Goal: Complete application form: Complete application form

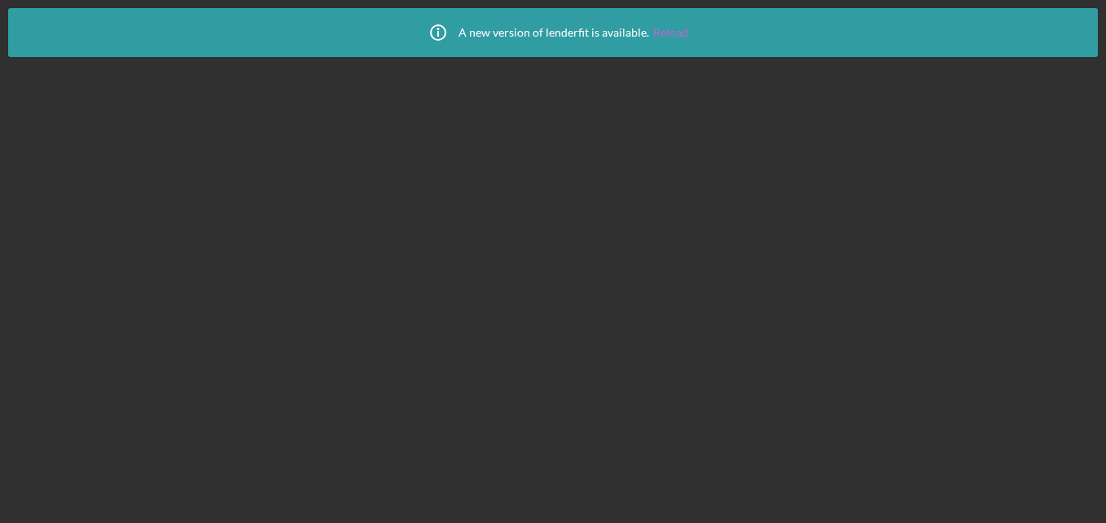
click at [666, 33] on link "Reload" at bounding box center [670, 32] width 35 height 13
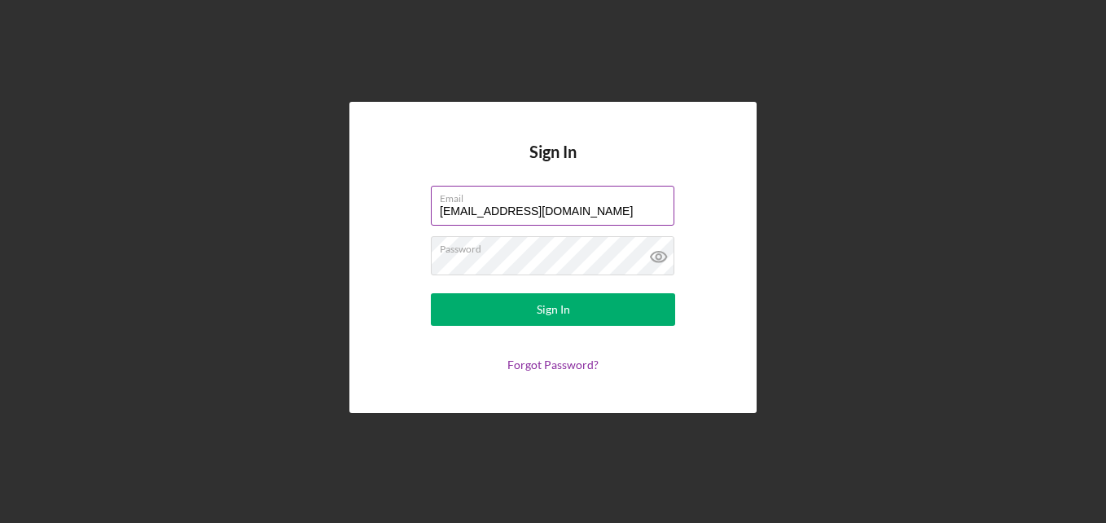
type input "[EMAIL_ADDRESS][DOMAIN_NAME]"
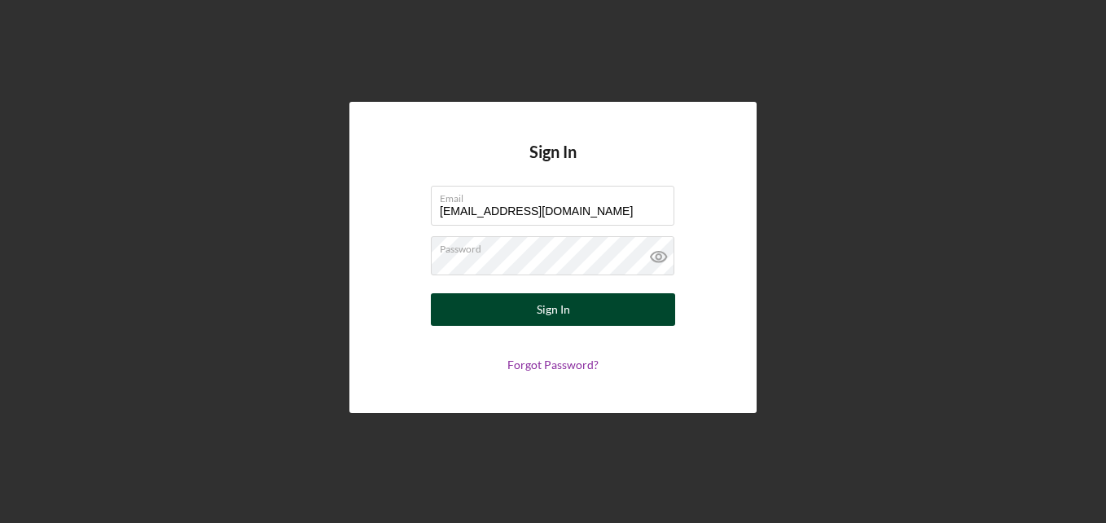
click at [555, 304] on div "Sign In" at bounding box center [553, 309] width 33 height 33
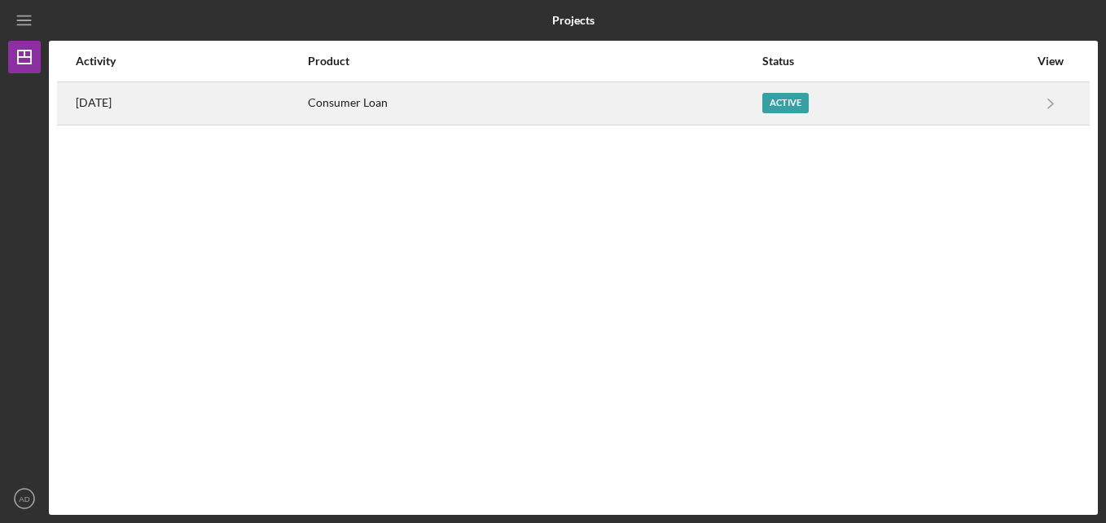
click at [792, 112] on div "Active" at bounding box center [786, 103] width 46 height 20
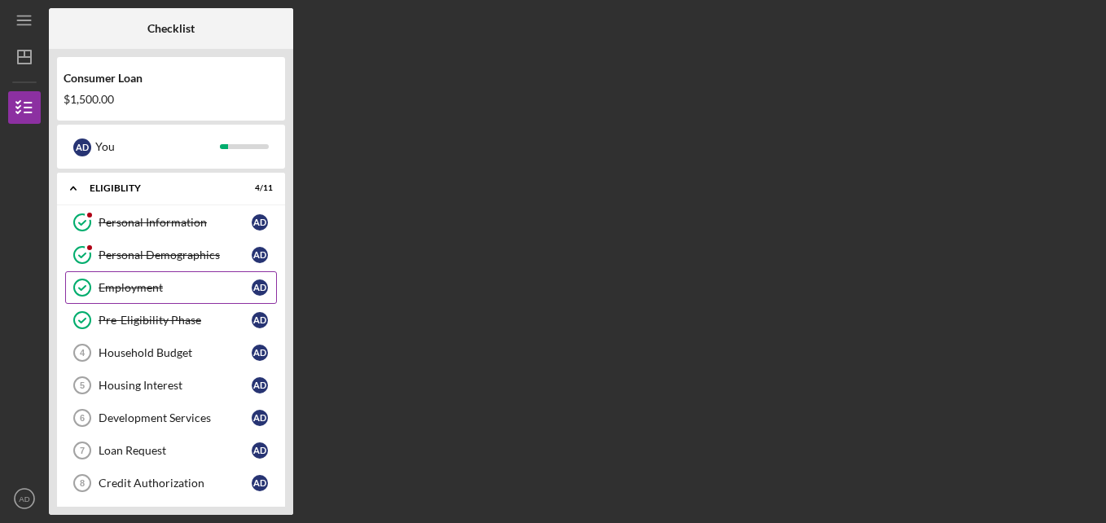
click at [191, 279] on link "Employment Employment A D" at bounding box center [171, 287] width 212 height 33
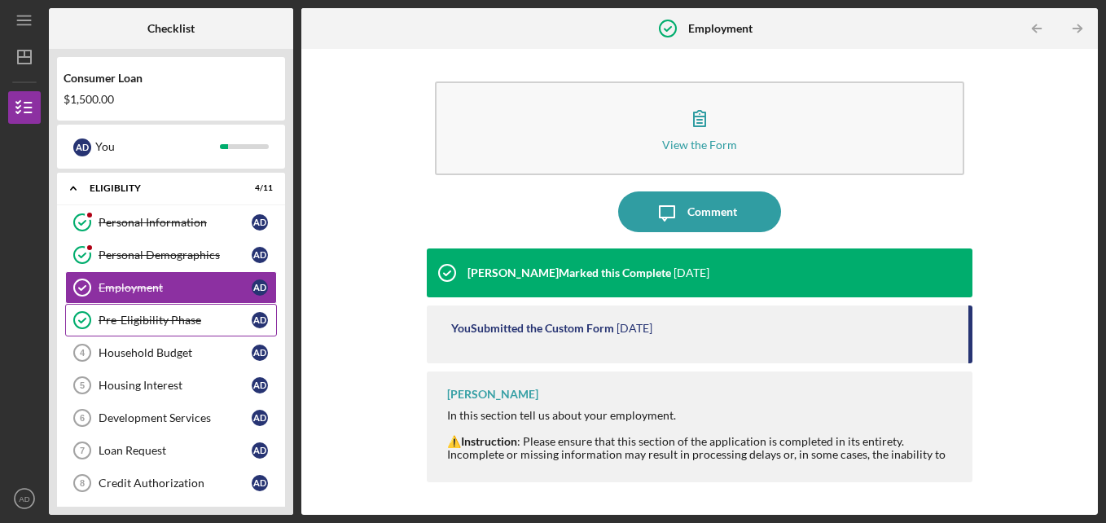
click at [192, 321] on div "Pre-Eligibility Phase" at bounding box center [175, 320] width 153 height 13
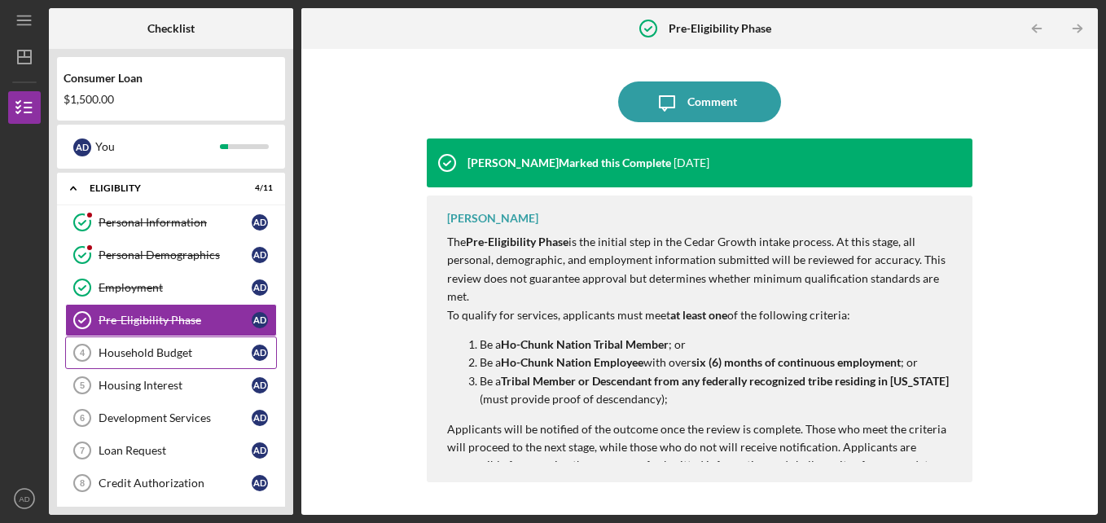
click at [209, 363] on link "Household Budget 4 Household Budget A D" at bounding box center [171, 352] width 212 height 33
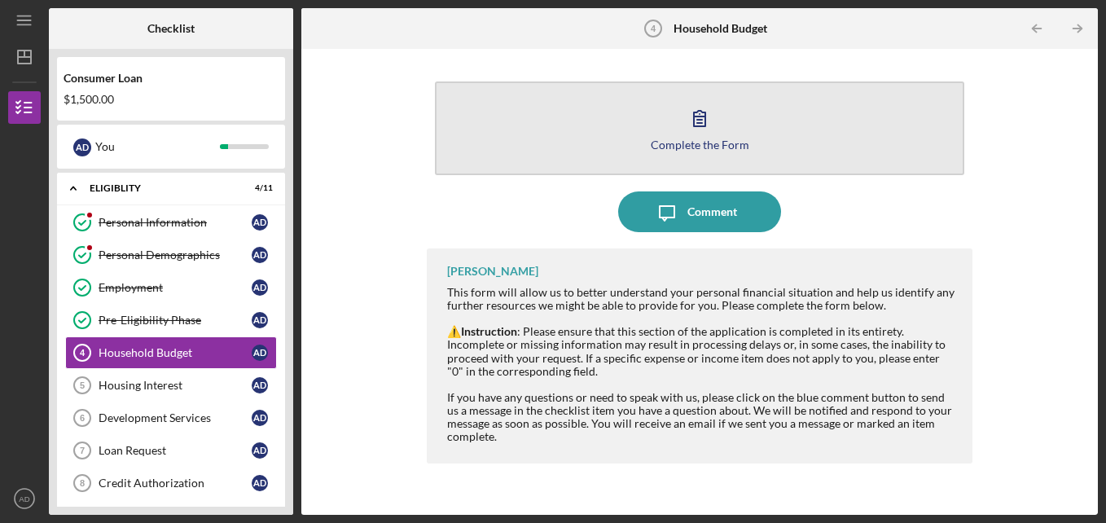
click at [714, 154] on button "Complete the Form Form" at bounding box center [700, 128] width 530 height 94
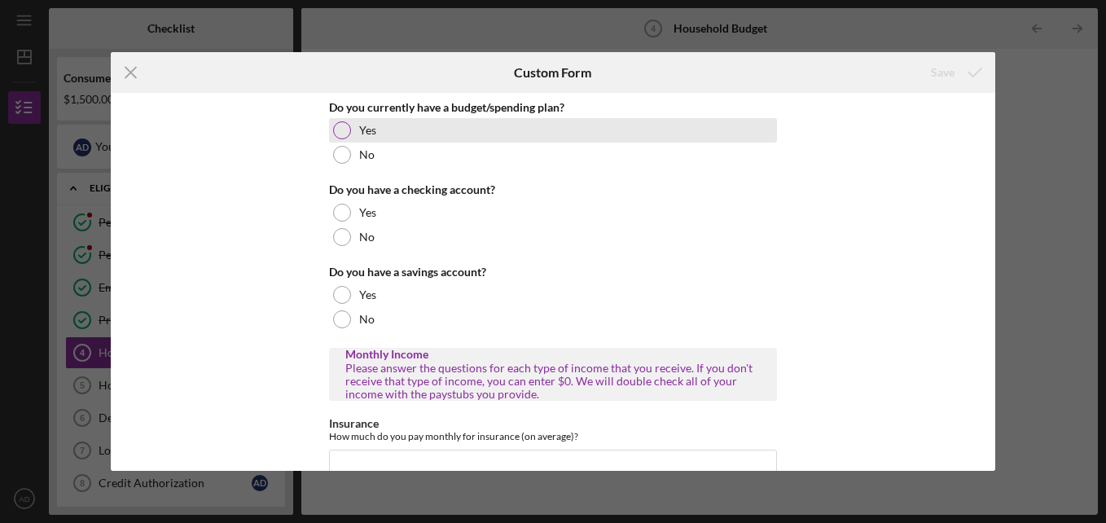
click at [343, 127] on div at bounding box center [342, 130] width 18 height 18
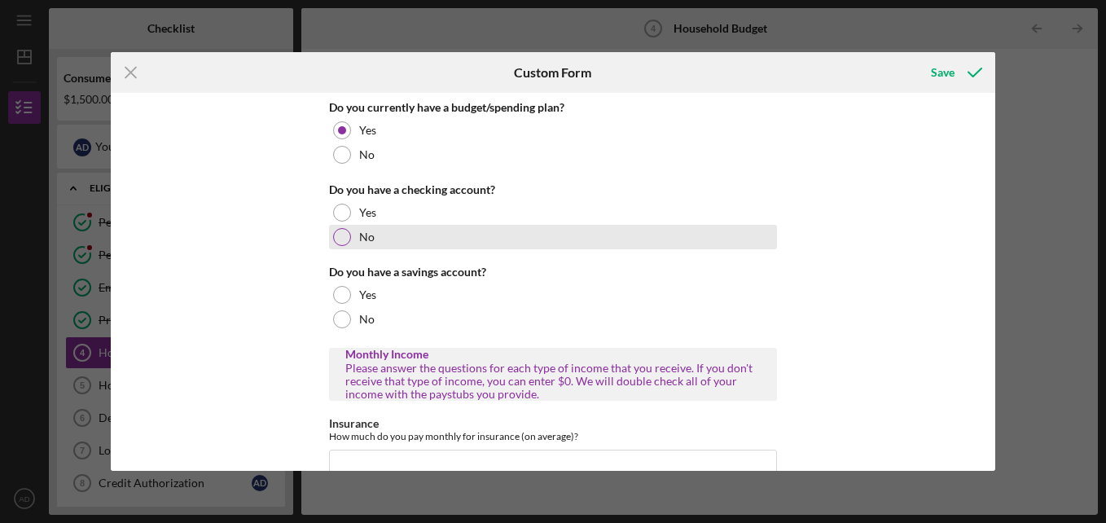
click at [349, 242] on div "No" at bounding box center [553, 237] width 448 height 24
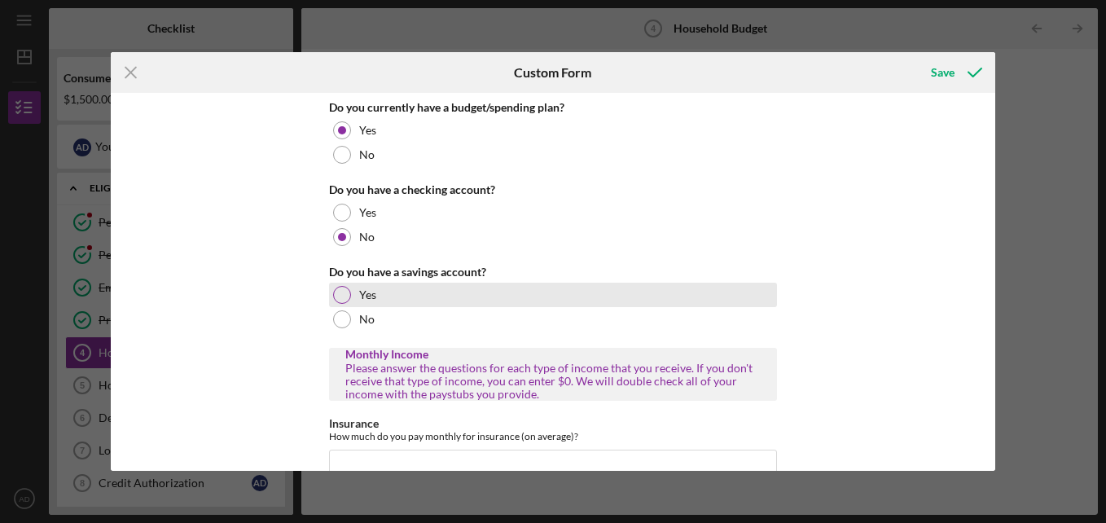
click at [340, 292] on div at bounding box center [342, 295] width 18 height 18
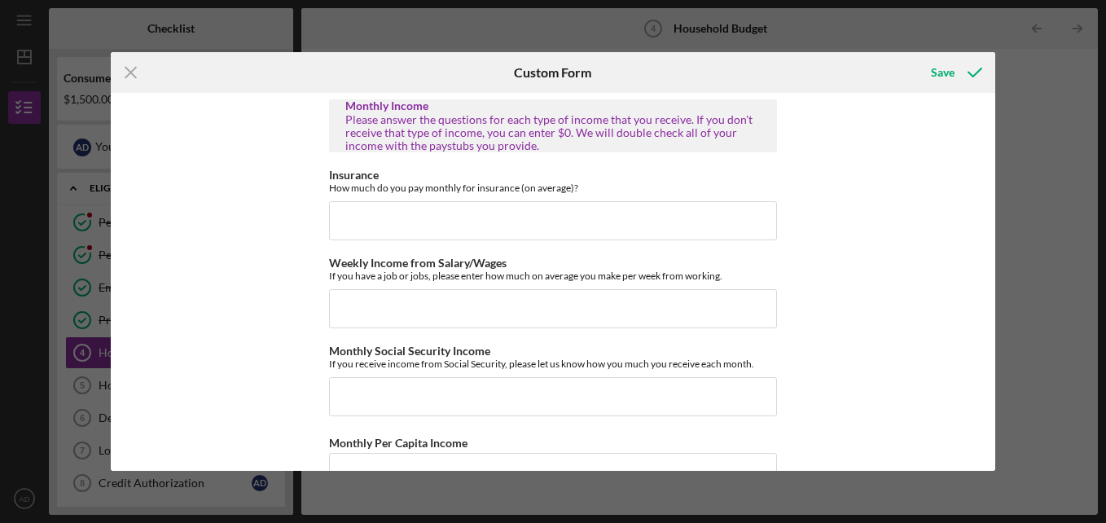
scroll to position [255, 0]
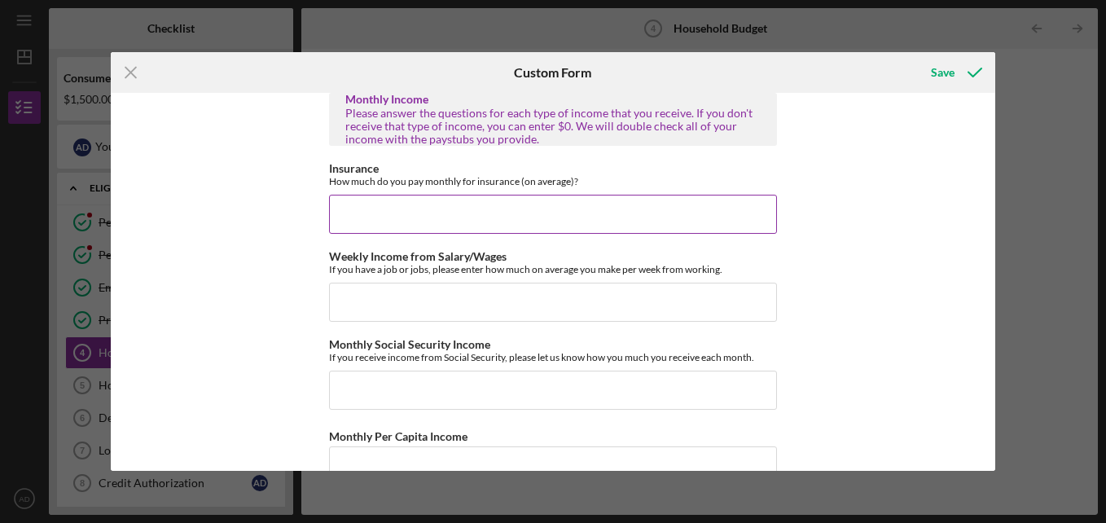
click at [389, 206] on input "Insurance" at bounding box center [553, 214] width 448 height 39
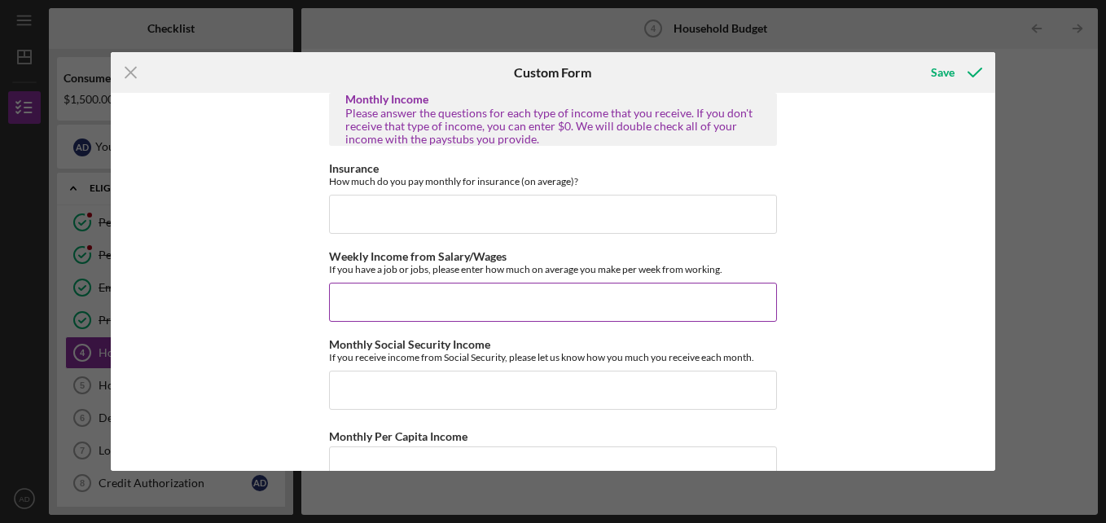
click at [368, 292] on input "Weekly Income from Salary/Wages" at bounding box center [553, 302] width 448 height 39
type input "$625.00"
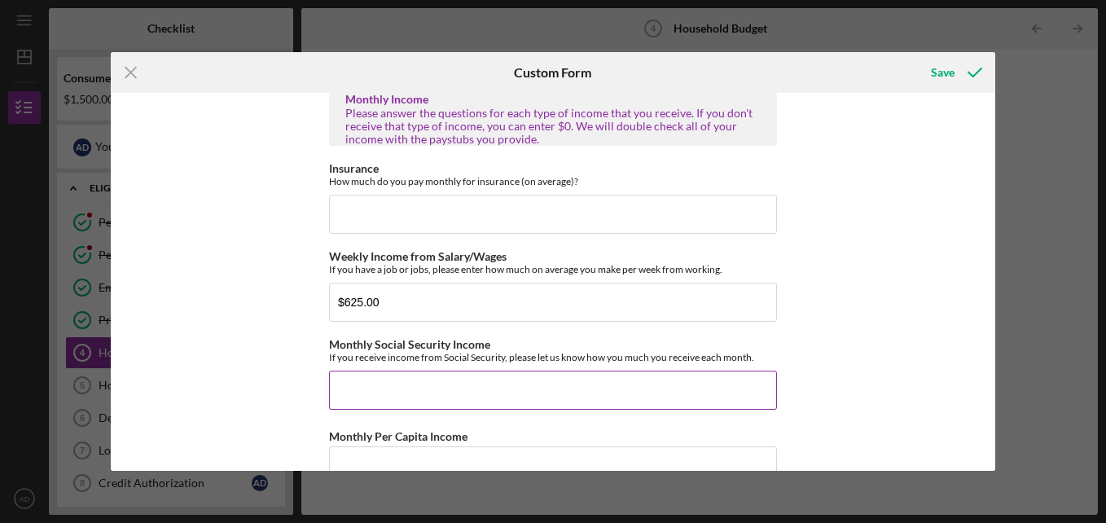
click at [371, 394] on input "Monthly Social Security Income" at bounding box center [553, 390] width 448 height 39
click at [369, 395] on input "Monthly Social Security Income" at bounding box center [553, 390] width 448 height 39
click at [403, 218] on input "Insurance" at bounding box center [553, 214] width 448 height 39
click at [915, 56] on button "Save" at bounding box center [955, 72] width 81 height 33
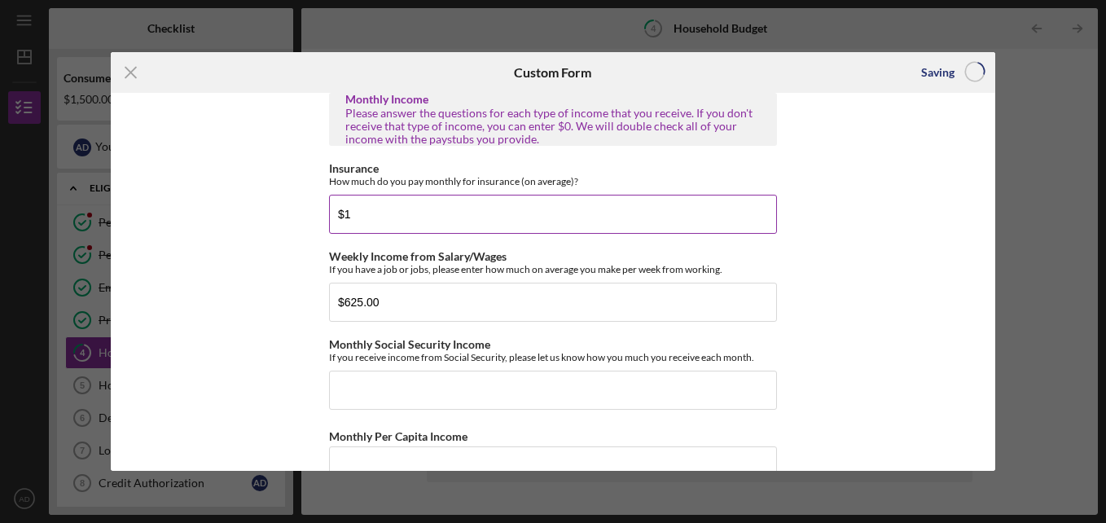
type input "$"
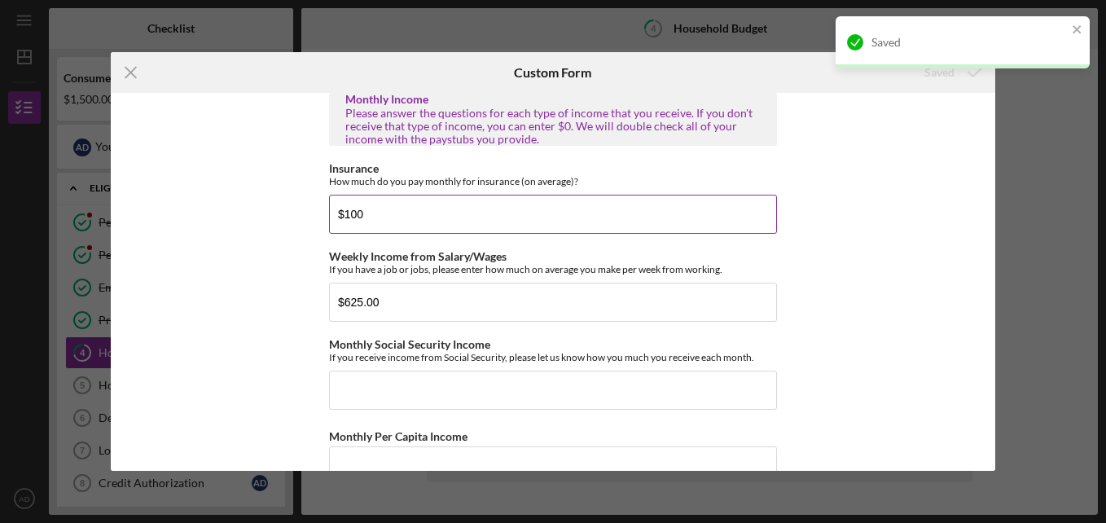
type input "$10"
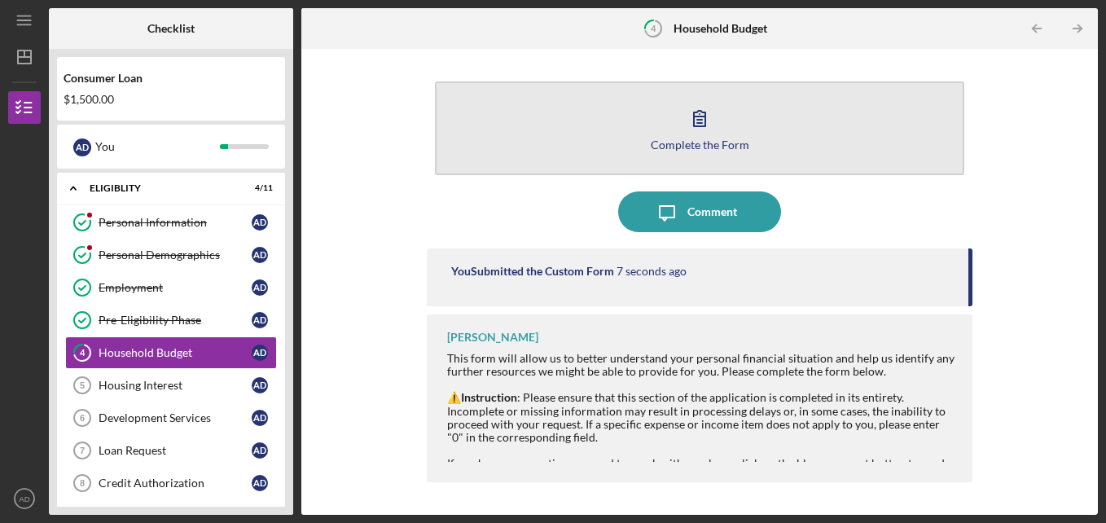
click at [729, 121] on button "Complete the Form Form" at bounding box center [700, 128] width 530 height 94
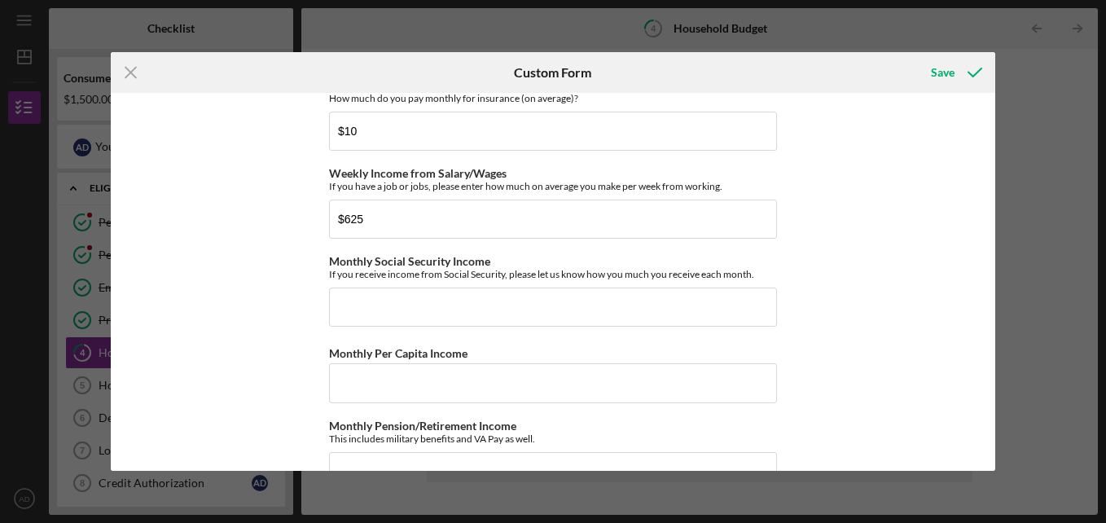
scroll to position [159, 0]
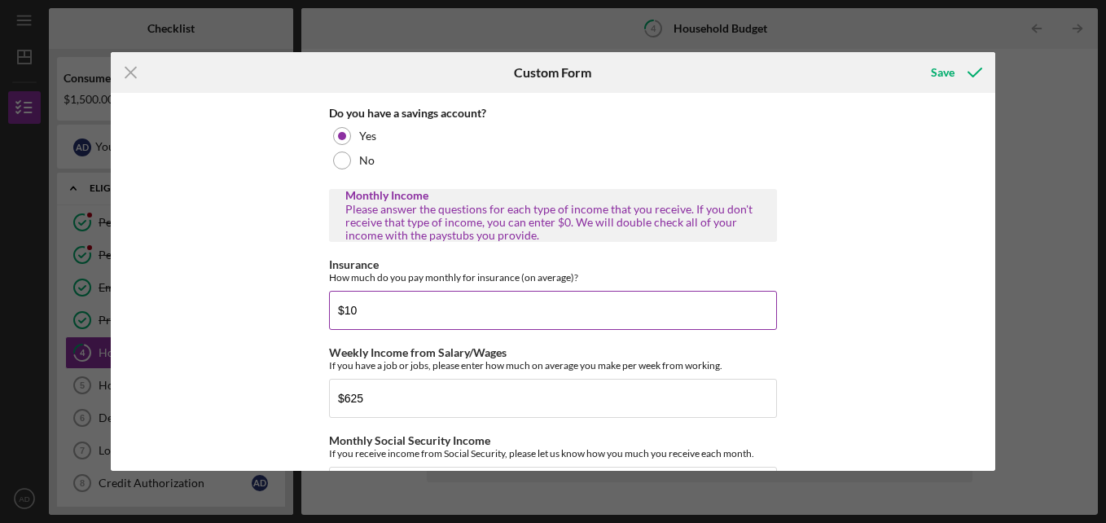
click at [567, 330] on input "$10" at bounding box center [553, 310] width 448 height 39
type input "$1"
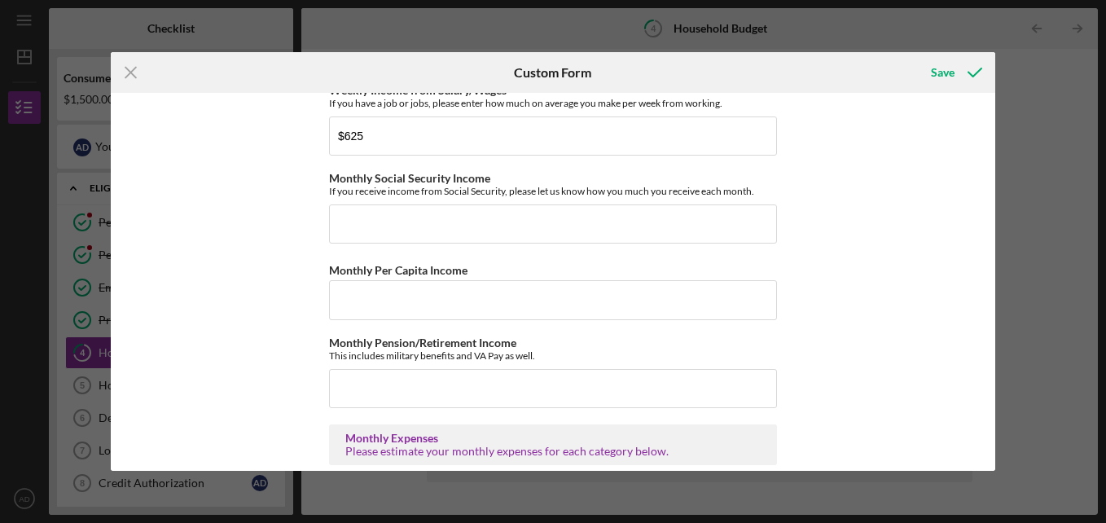
scroll to position [432, 0]
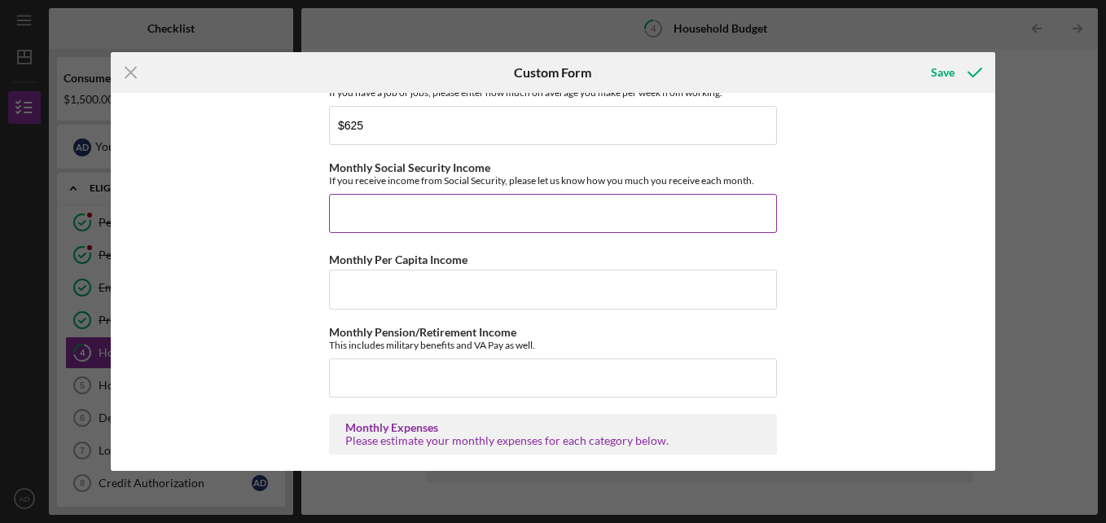
click at [458, 225] on input "Monthly Social Security Income" at bounding box center [553, 213] width 448 height 39
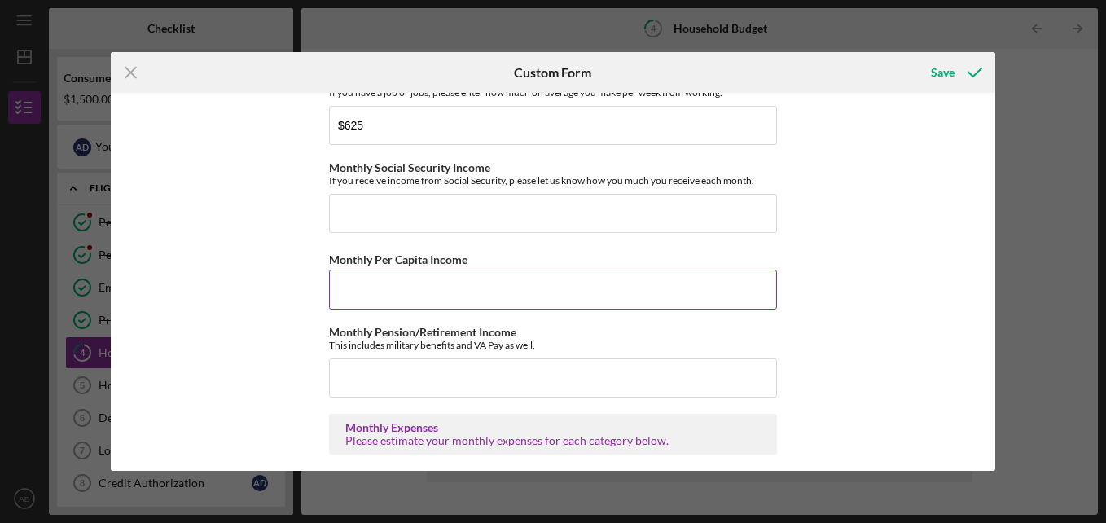
click at [459, 280] on input "Monthly Per Capita Income" at bounding box center [553, 289] width 448 height 39
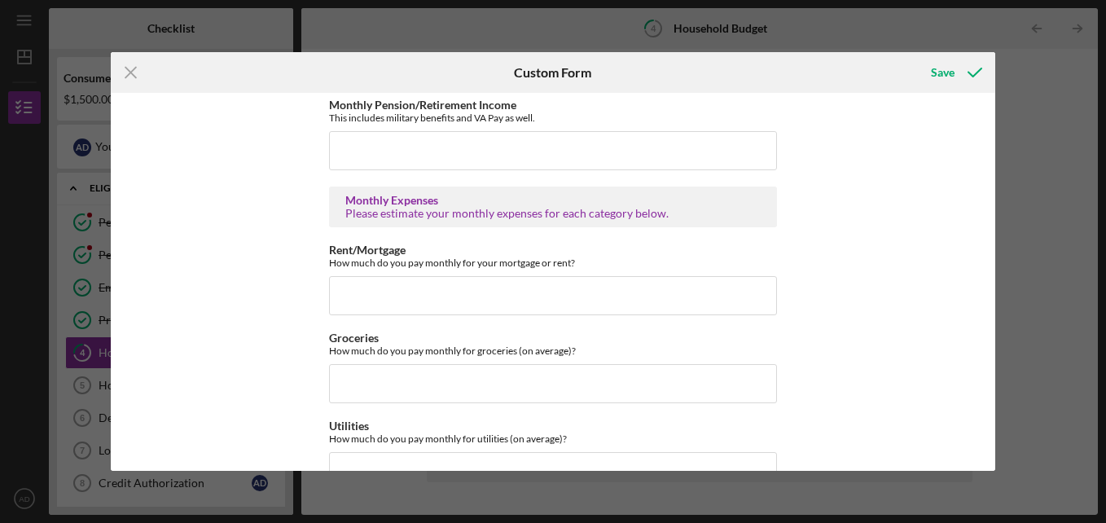
scroll to position [721, 0]
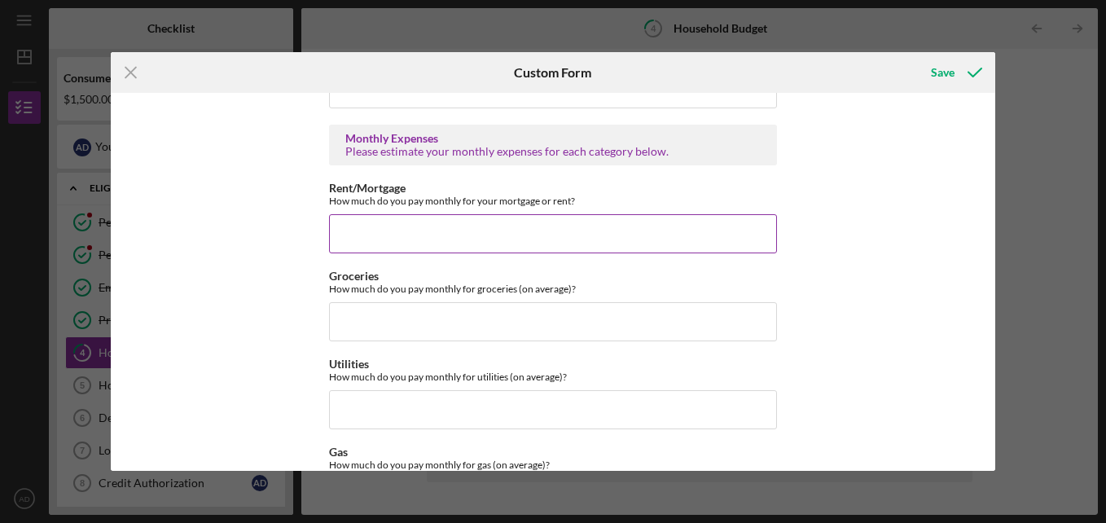
click at [495, 231] on input "Rent/Mortgage" at bounding box center [553, 233] width 448 height 39
type input "$2,500"
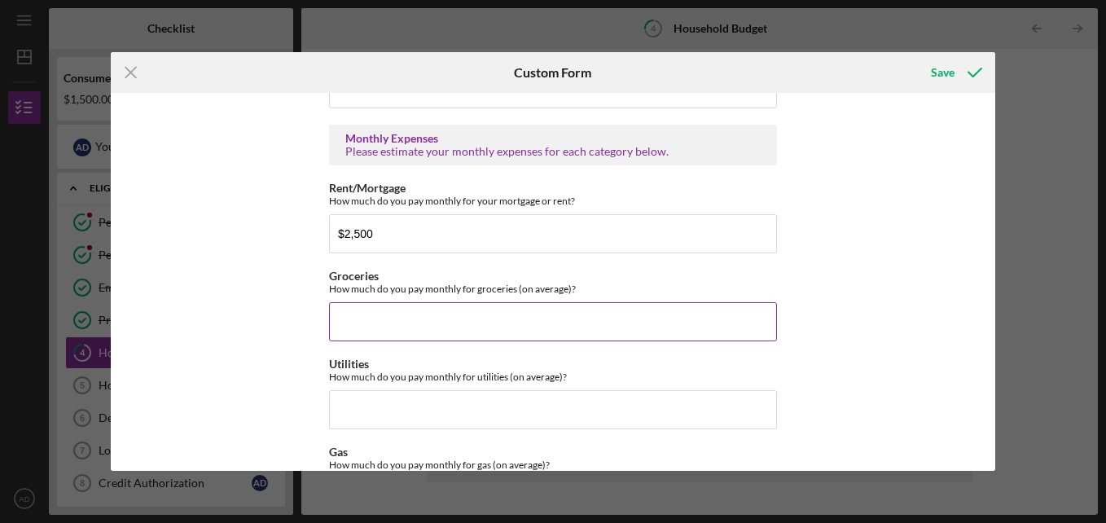
click at [402, 327] on input "Groceries" at bounding box center [553, 321] width 448 height 39
type input "$500"
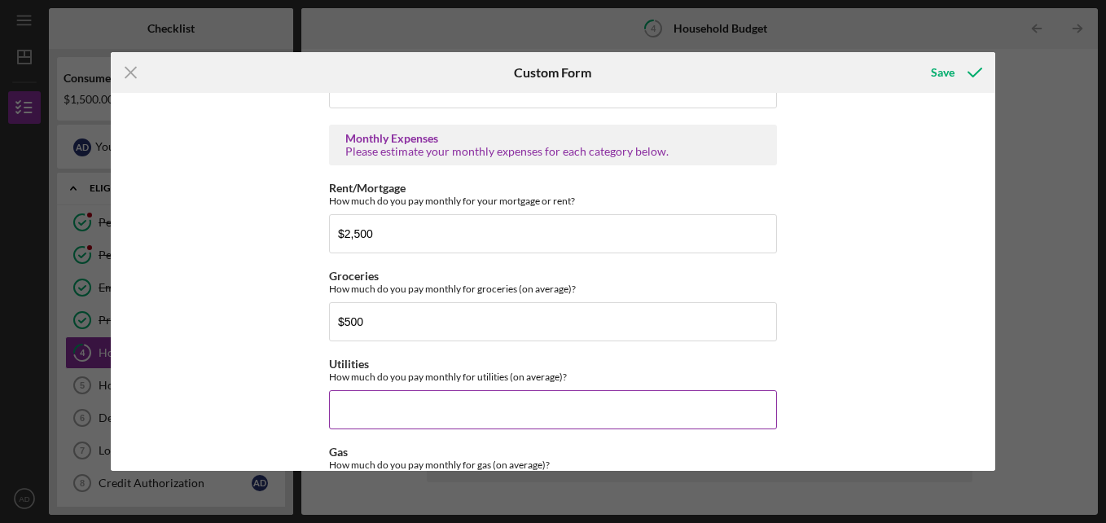
click at [382, 400] on input "Utilities" at bounding box center [553, 409] width 448 height 39
type input "$0"
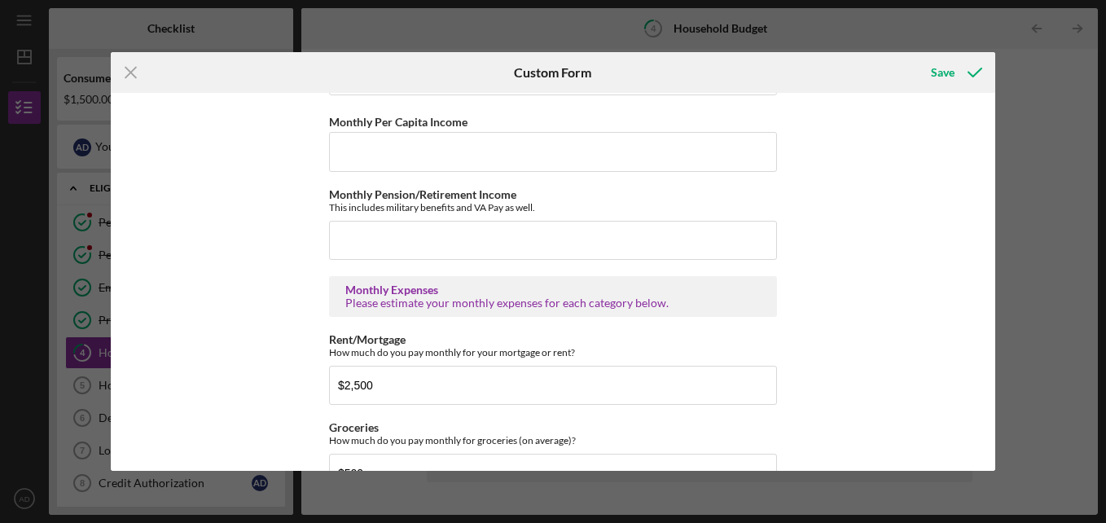
scroll to position [531, 0]
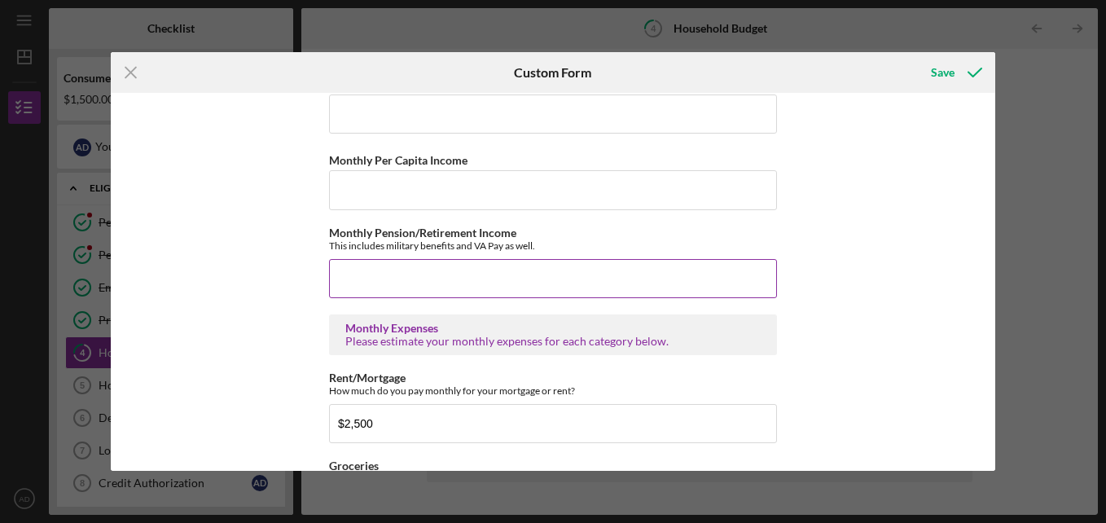
click at [513, 286] on input "Monthly Pension/Retirement Income" at bounding box center [553, 278] width 448 height 39
type input "$0"
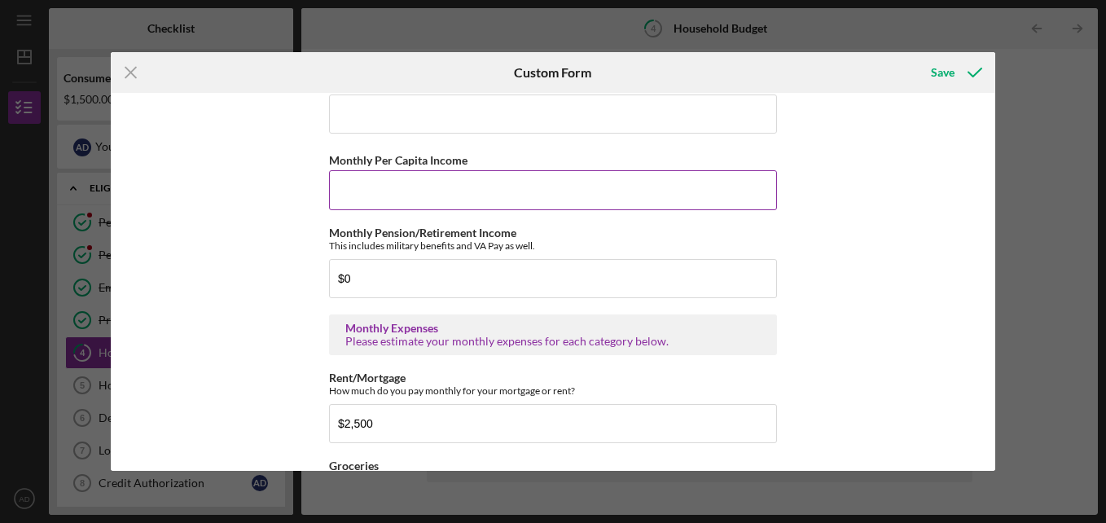
click at [451, 188] on input "Monthly Per Capita Income" at bounding box center [553, 189] width 448 height 39
type input "$0"
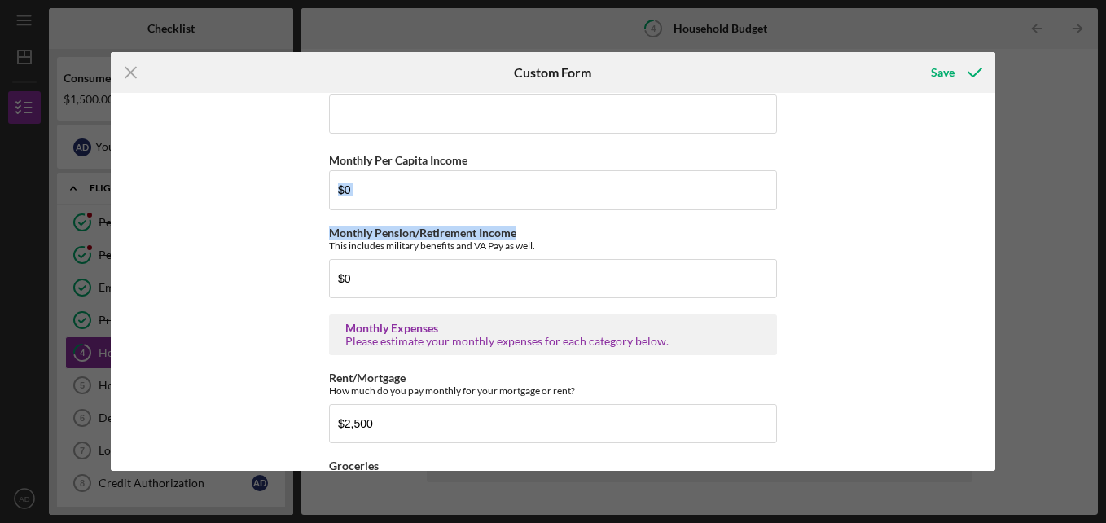
drag, startPoint x: 996, startPoint y: 238, endPoint x: 998, endPoint y: 205, distance: 32.7
click at [998, 205] on div "Icon/Menu Close Custom Form Save Do you currently have a budget/spending plan? …" at bounding box center [553, 261] width 1106 height 523
drag, startPoint x: 998, startPoint y: 205, endPoint x: 968, endPoint y: 242, distance: 47.5
click at [968, 242] on div "Do you currently have a budget/spending plan? Yes No Do you have a checking acc…" at bounding box center [553, 282] width 885 height 378
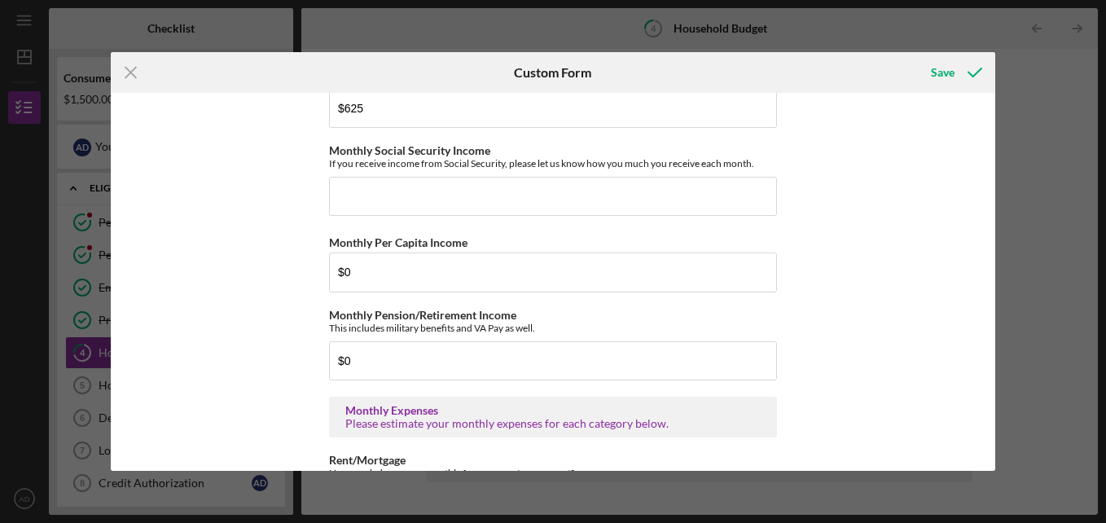
scroll to position [417, 0]
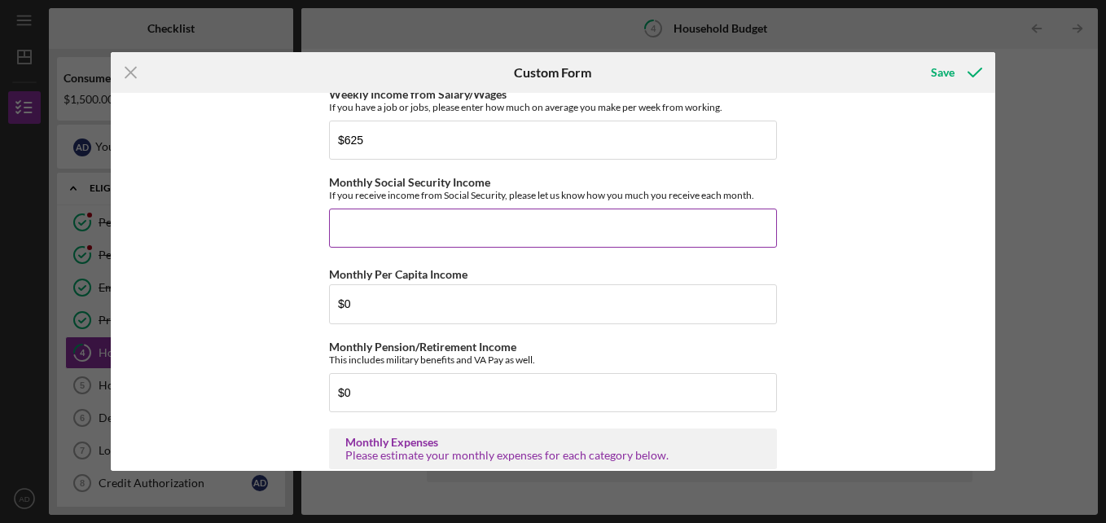
click at [640, 244] on input "Monthly Social Security Income" at bounding box center [553, 228] width 448 height 39
type input "$0"
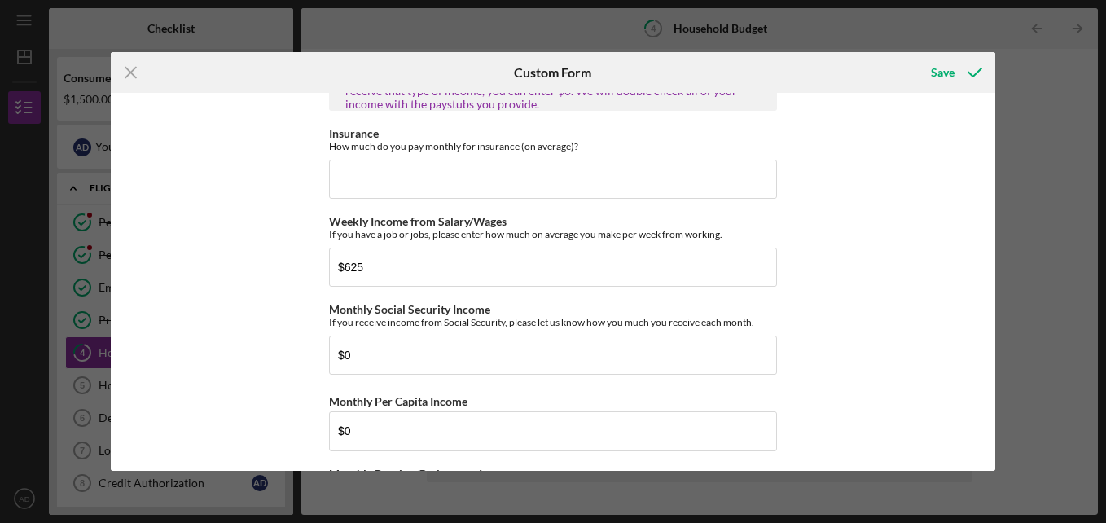
scroll to position [266, 0]
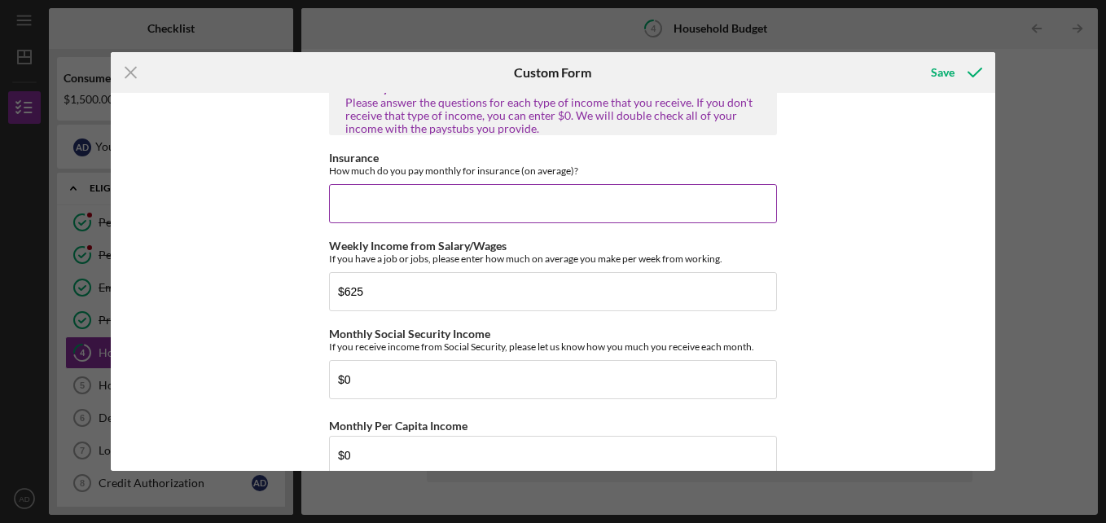
click at [548, 213] on input "Insurance" at bounding box center [553, 203] width 448 height 39
type input "$3"
type input "$120"
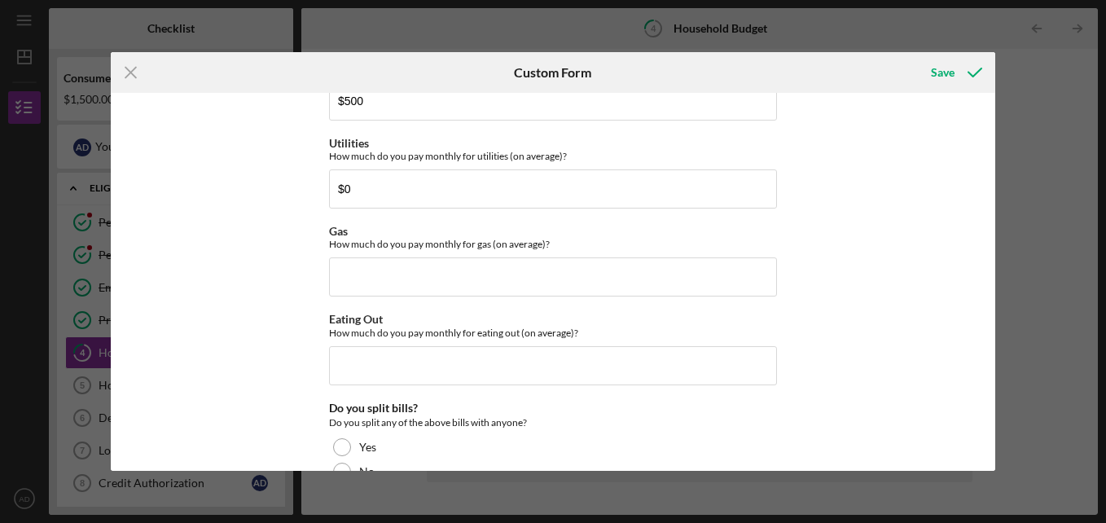
scroll to position [976, 0]
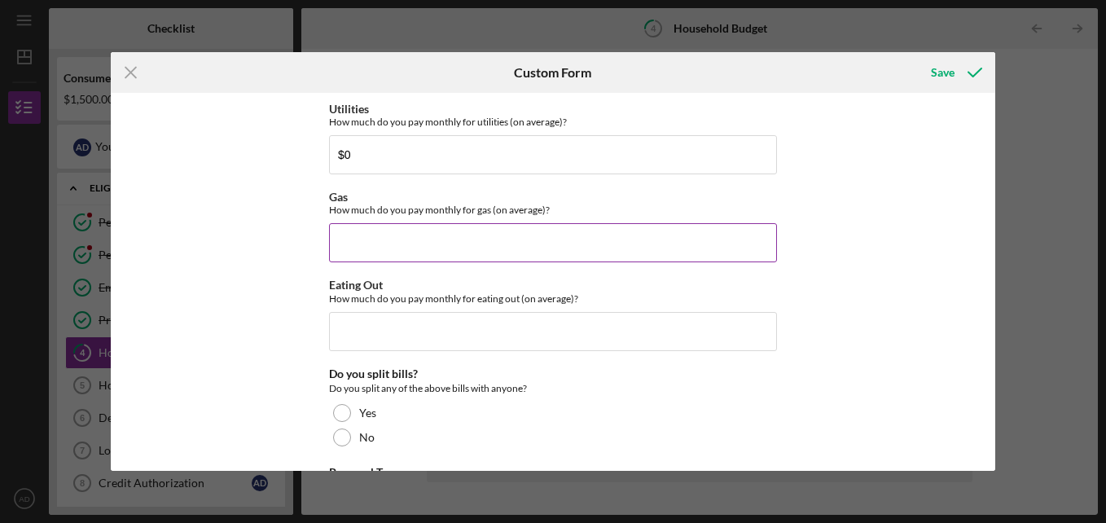
click at [492, 247] on input "Gas" at bounding box center [553, 242] width 448 height 39
type input "$240"
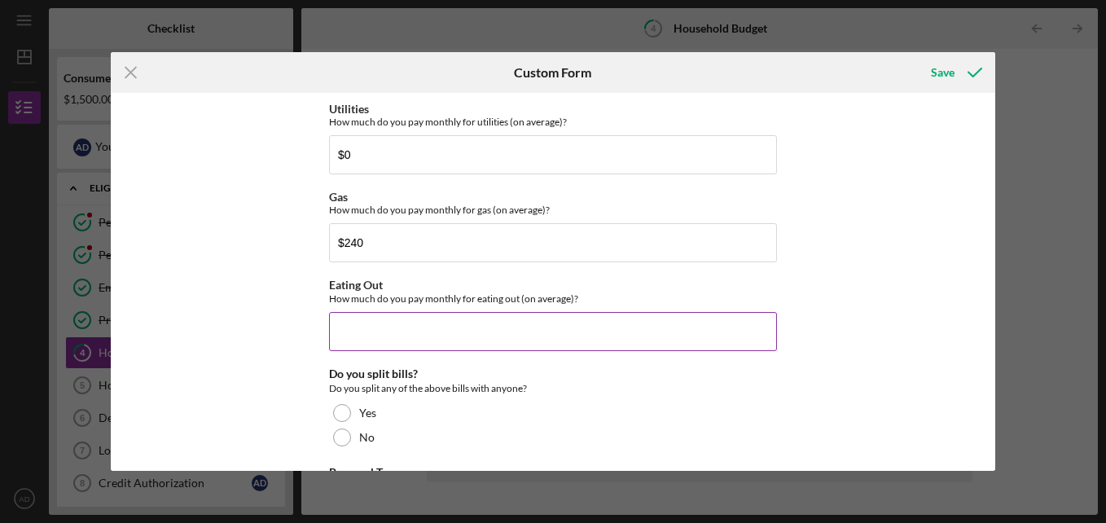
click at [452, 332] on input "Eating Out" at bounding box center [553, 331] width 448 height 39
type input "$75"
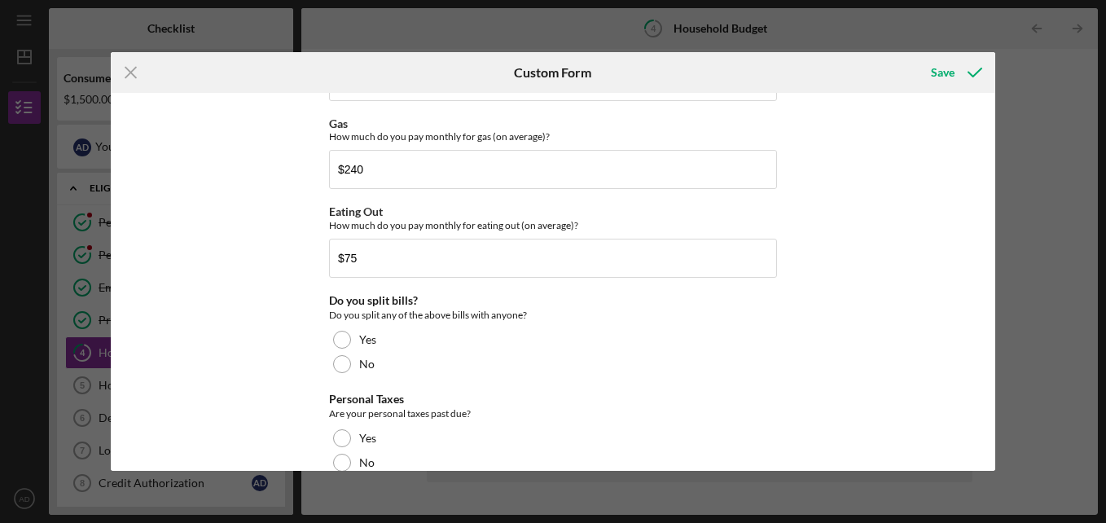
scroll to position [1088, 0]
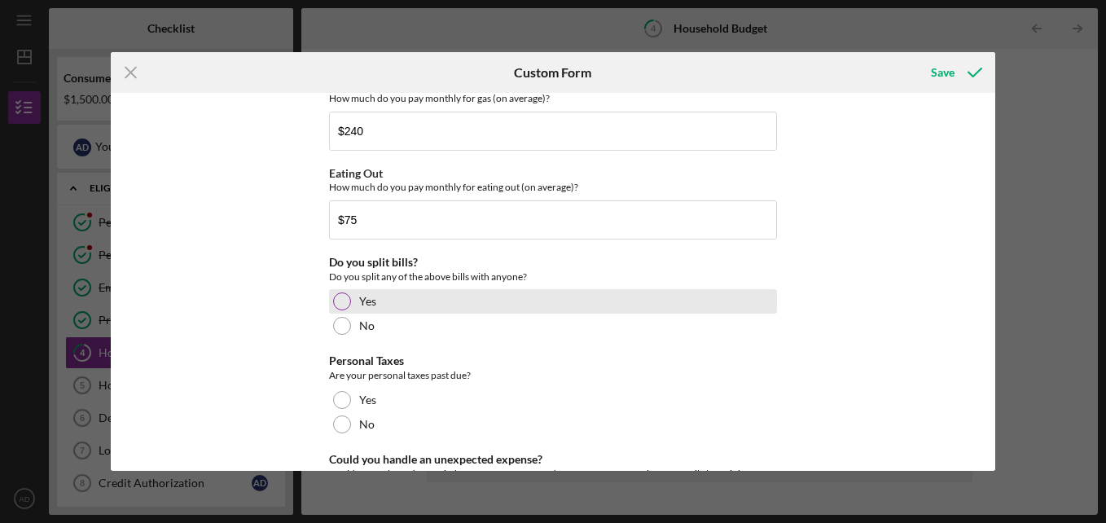
click at [336, 304] on div at bounding box center [342, 301] width 18 height 18
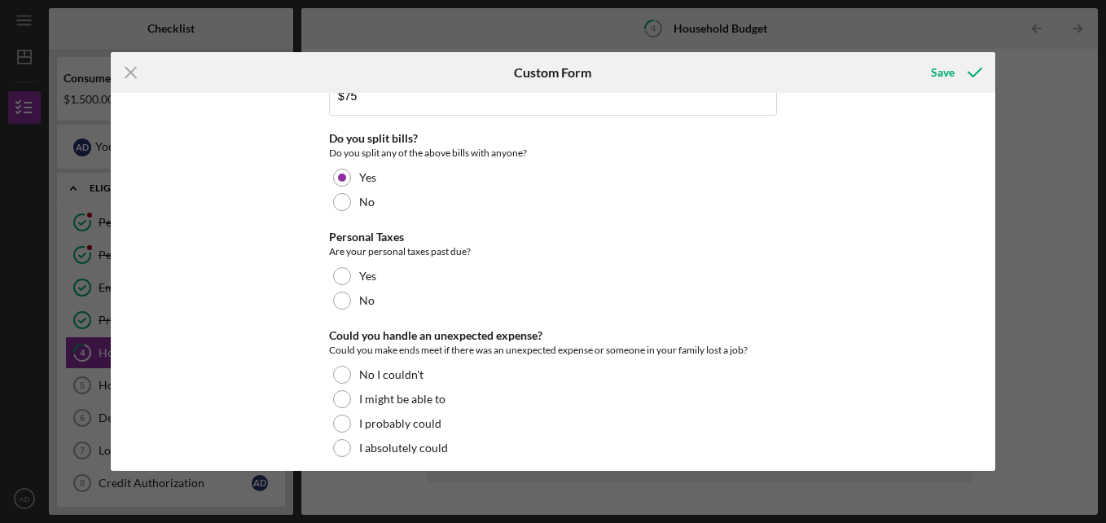
scroll to position [1218, 0]
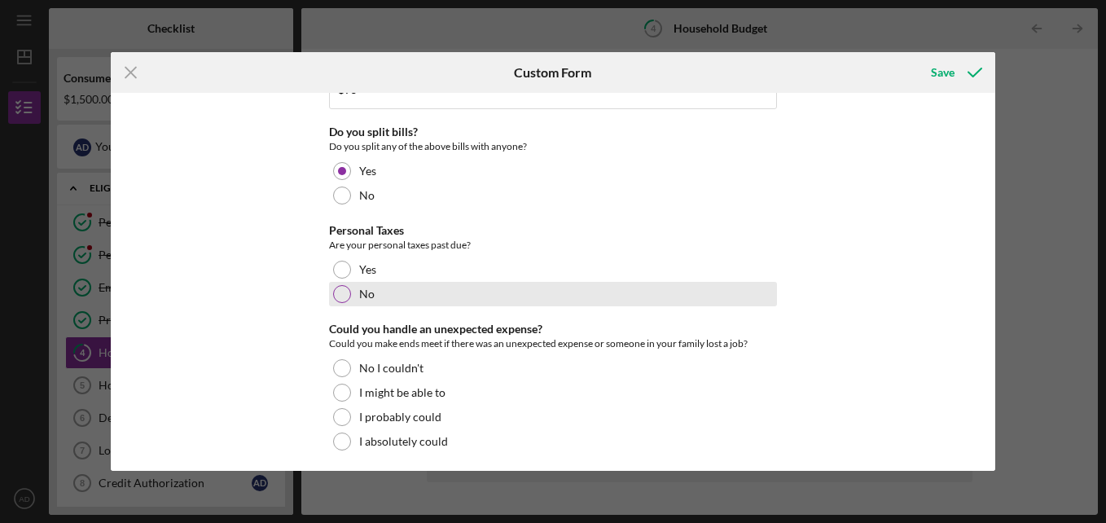
click at [385, 300] on div "No" at bounding box center [553, 294] width 448 height 24
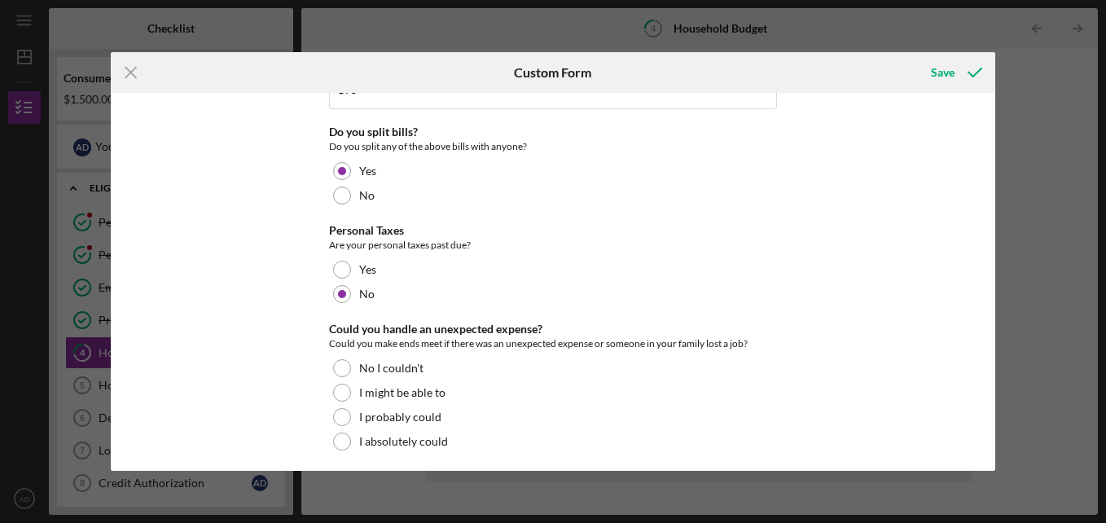
scroll to position [1225, 0]
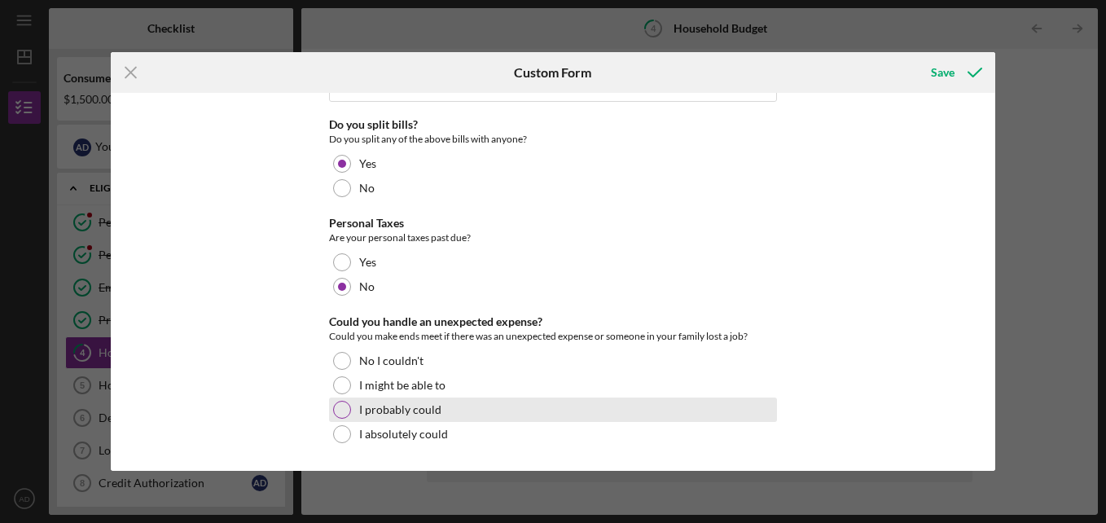
click at [374, 410] on label "I probably could" at bounding box center [400, 409] width 82 height 13
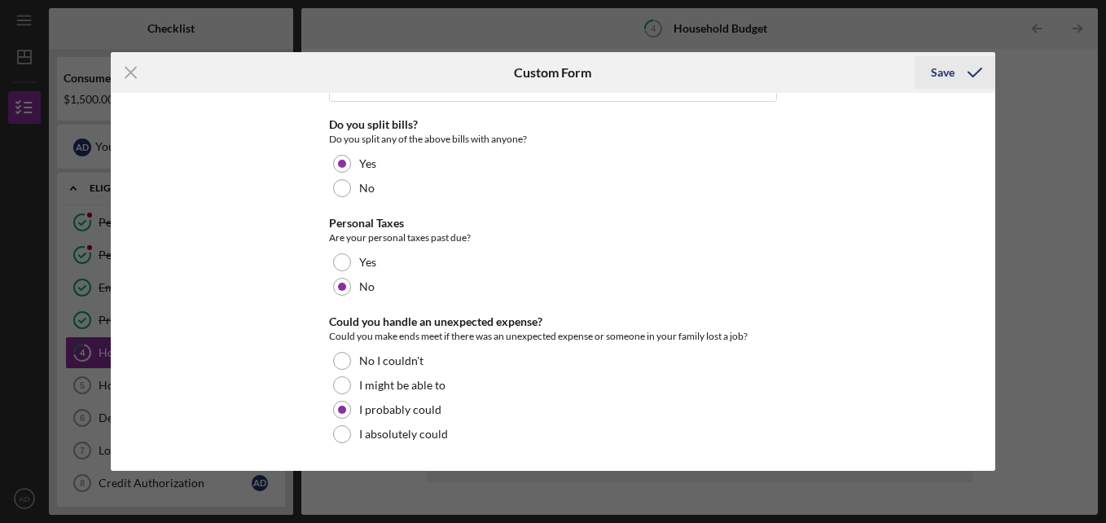
click at [944, 73] on div "Save" at bounding box center [943, 72] width 24 height 33
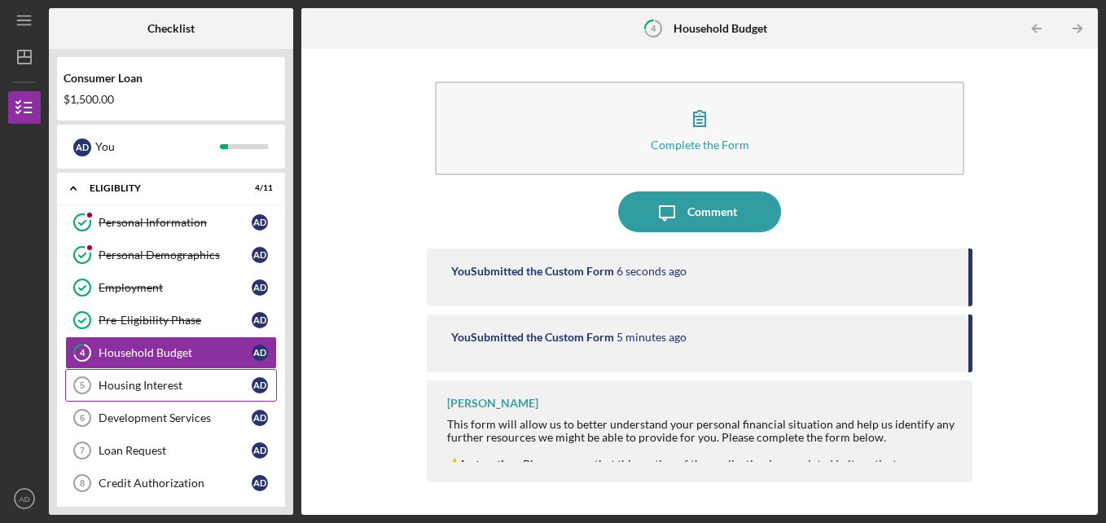
click at [178, 385] on div "Housing Interest" at bounding box center [175, 385] width 153 height 13
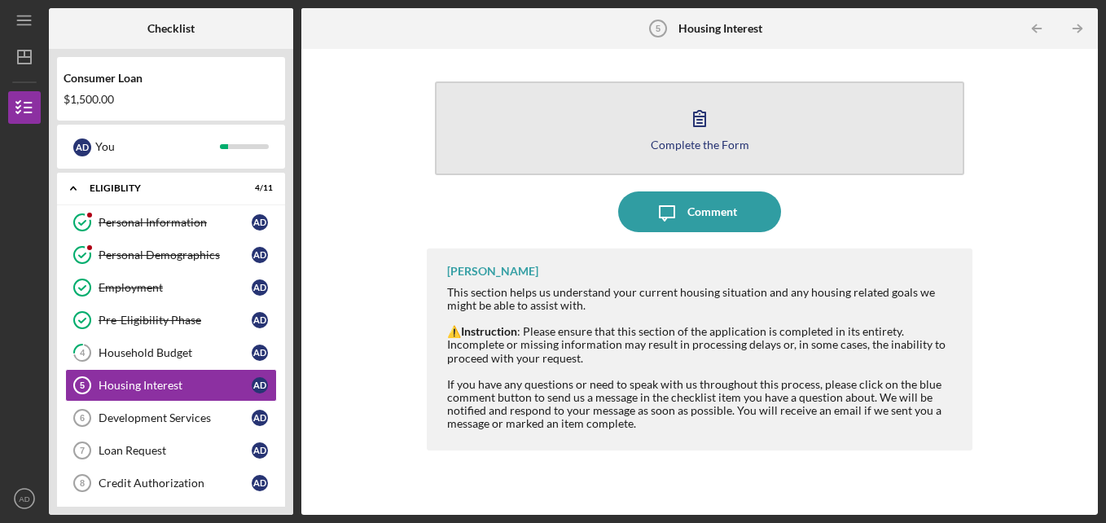
click at [723, 130] on button "Complete the Form Form" at bounding box center [700, 128] width 530 height 94
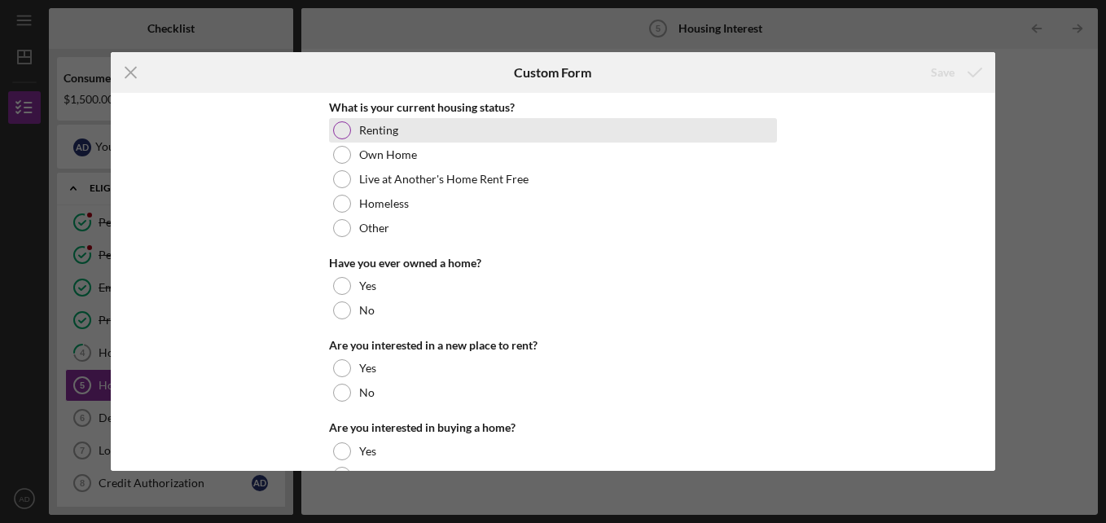
click at [345, 136] on div at bounding box center [342, 130] width 18 height 18
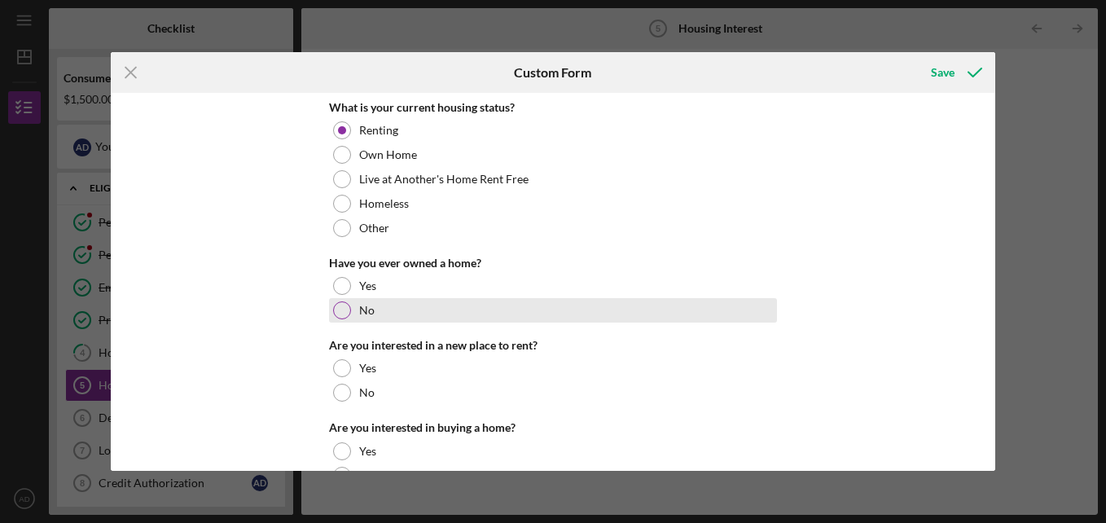
click at [336, 314] on div at bounding box center [342, 310] width 18 height 18
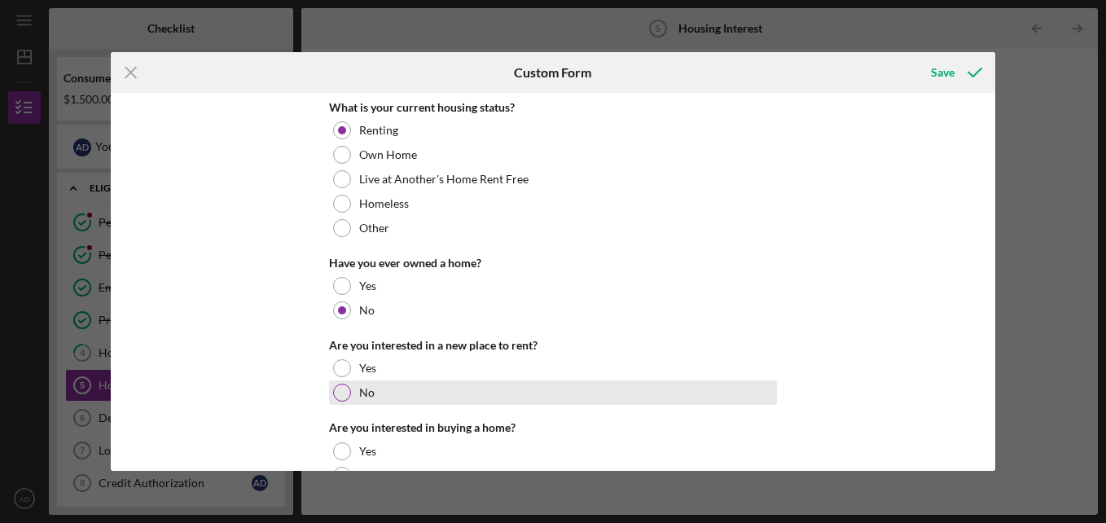
click at [336, 398] on div at bounding box center [342, 393] width 18 height 18
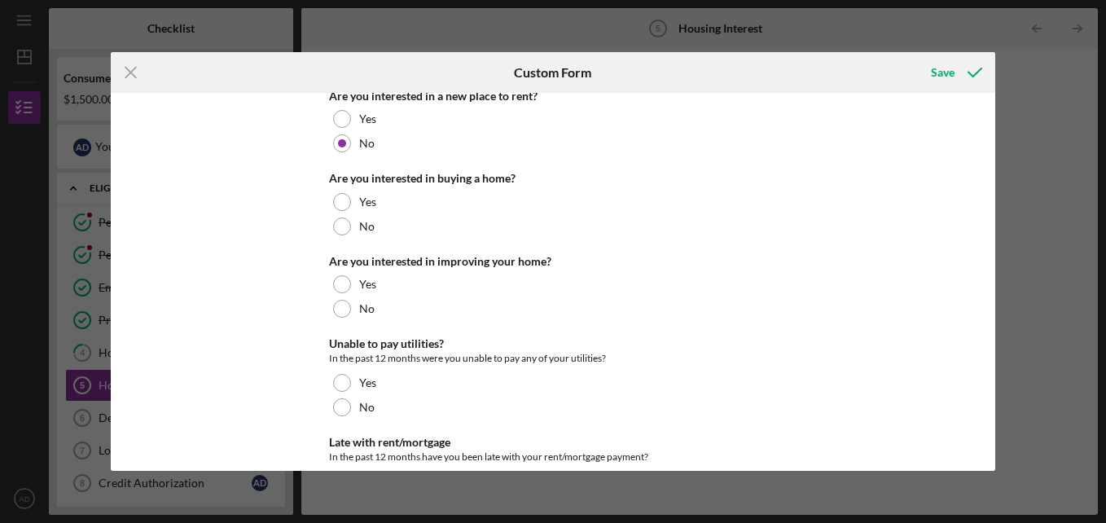
scroll to position [252, 0]
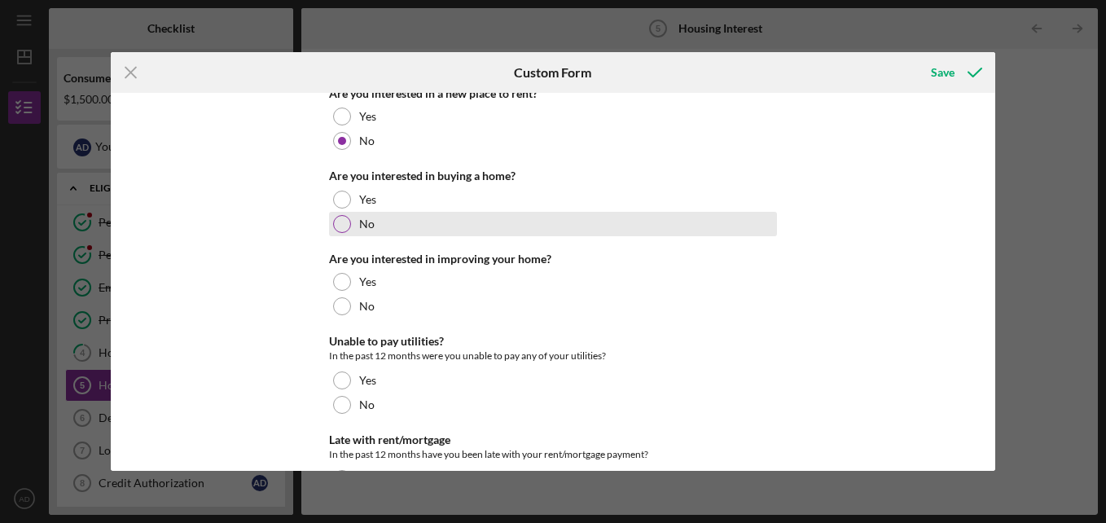
click at [342, 223] on div at bounding box center [342, 224] width 18 height 18
click at [342, 223] on div at bounding box center [342, 224] width 8 height 8
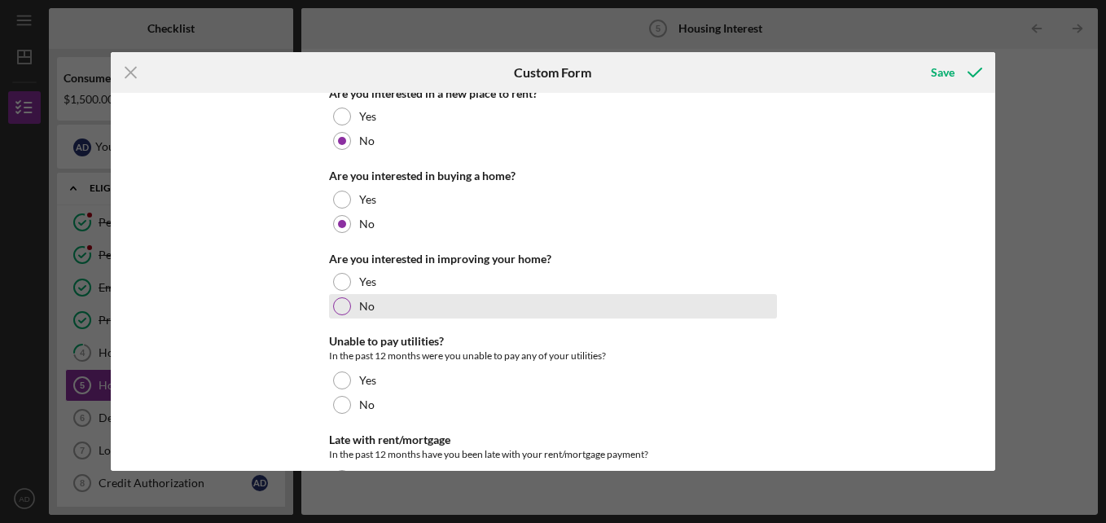
click at [338, 305] on div at bounding box center [342, 306] width 18 height 18
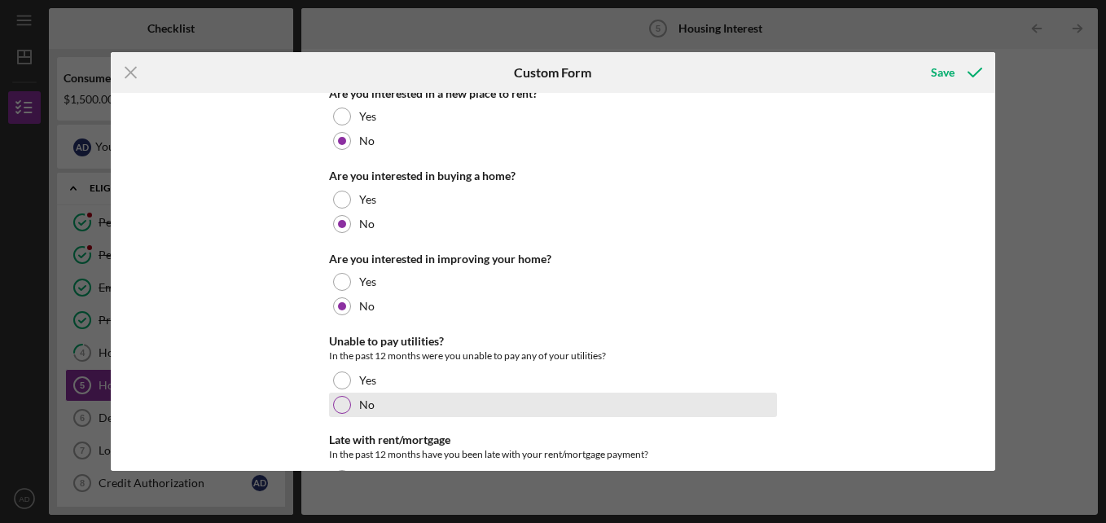
click at [340, 397] on div at bounding box center [342, 405] width 18 height 18
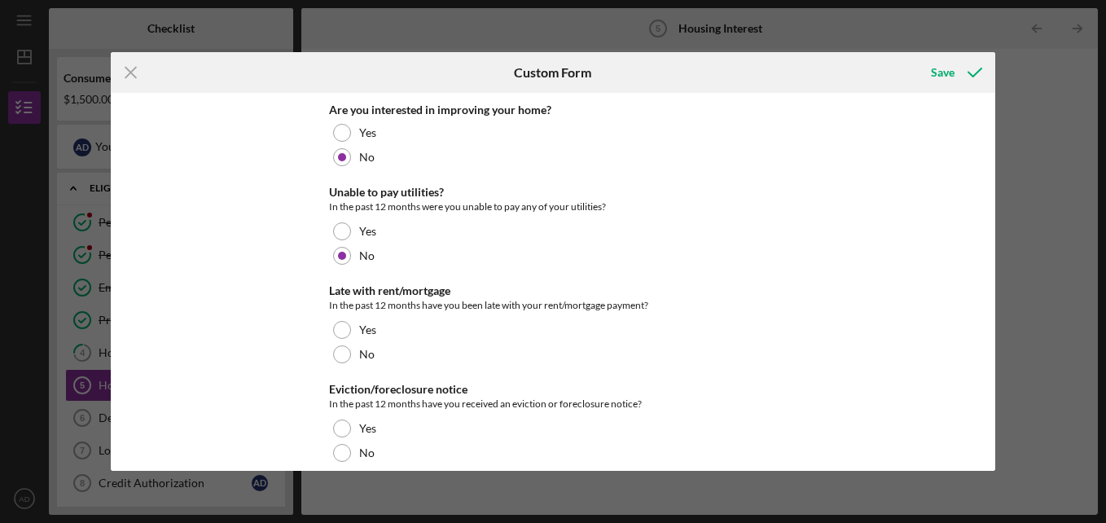
scroll to position [420, 0]
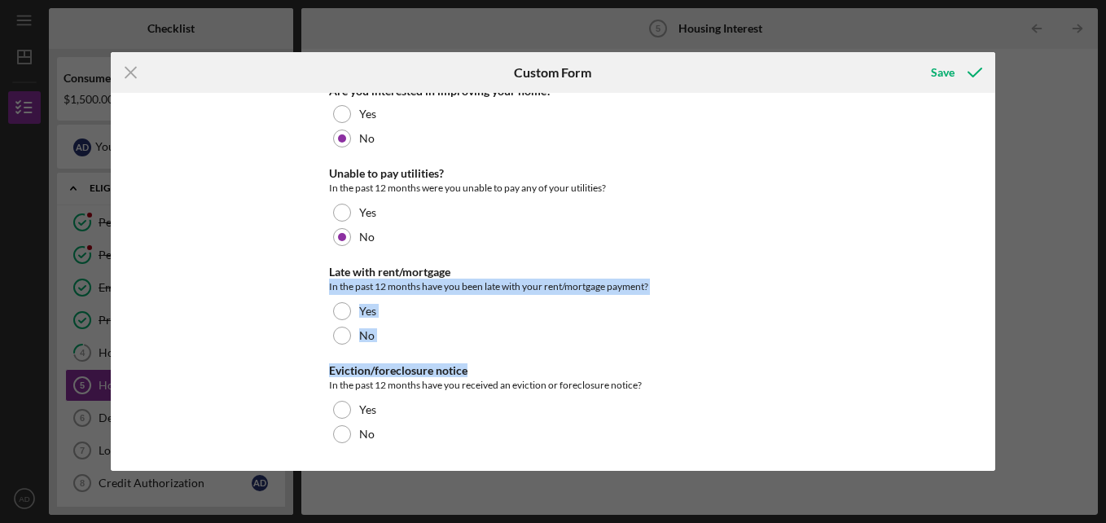
drag, startPoint x: 1000, startPoint y: 369, endPoint x: 585, endPoint y: 275, distance: 425.9
click at [585, 275] on div "Icon/Menu Close Custom Form Save What is your current housing status? Renting O…" at bounding box center [553, 261] width 1106 height 523
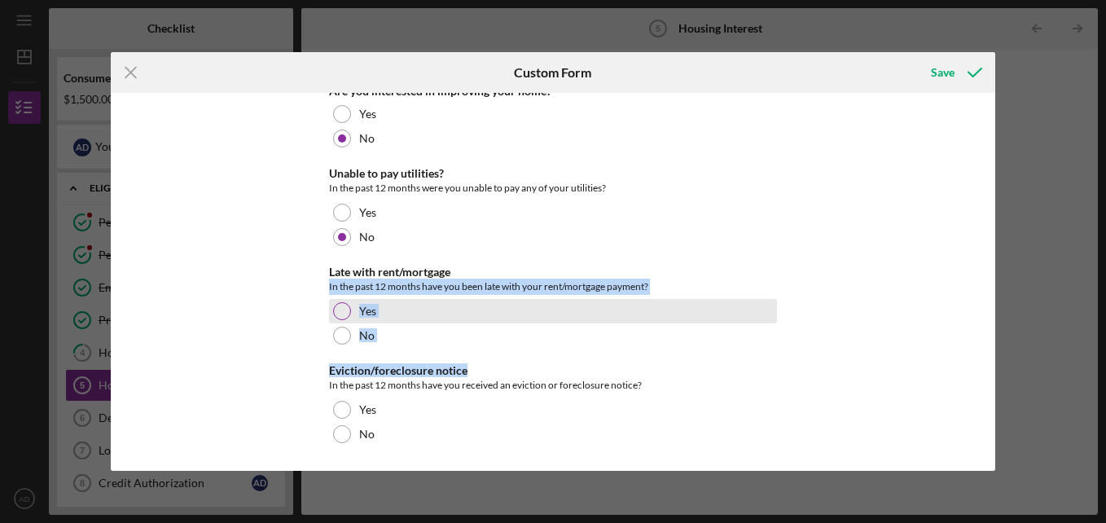
click at [341, 311] on div at bounding box center [342, 311] width 18 height 18
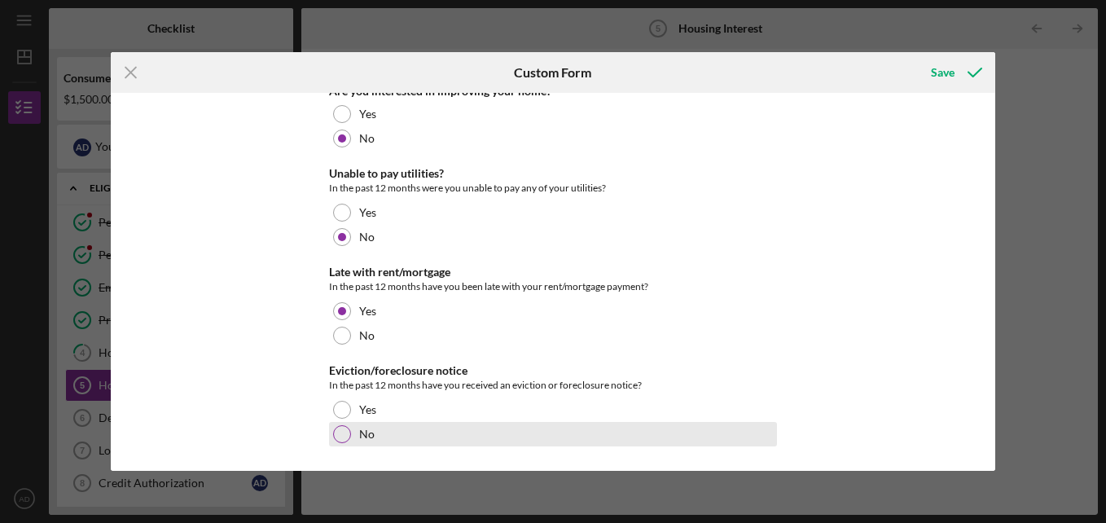
click at [333, 433] on div at bounding box center [342, 434] width 18 height 18
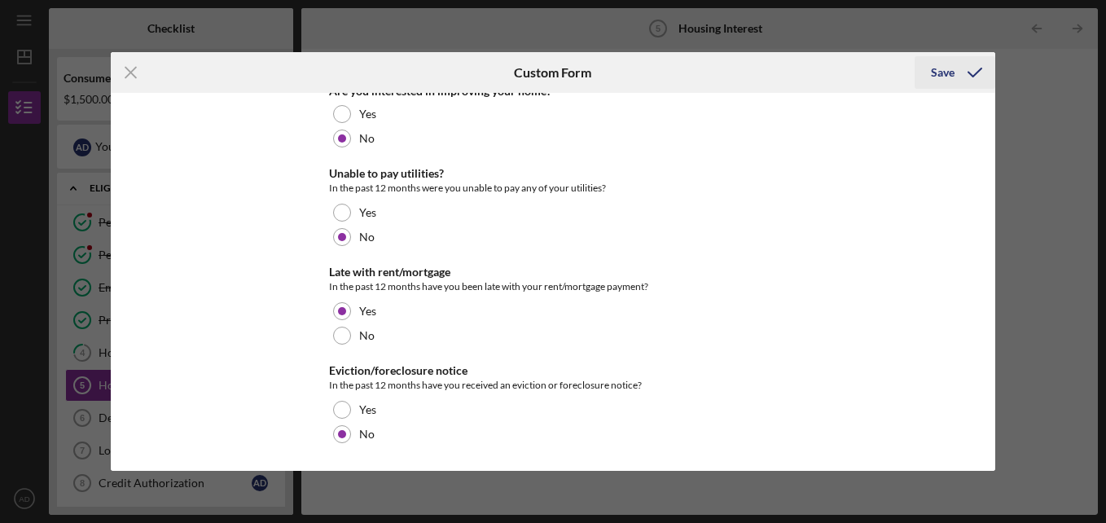
click at [946, 78] on div "Save" at bounding box center [943, 72] width 24 height 33
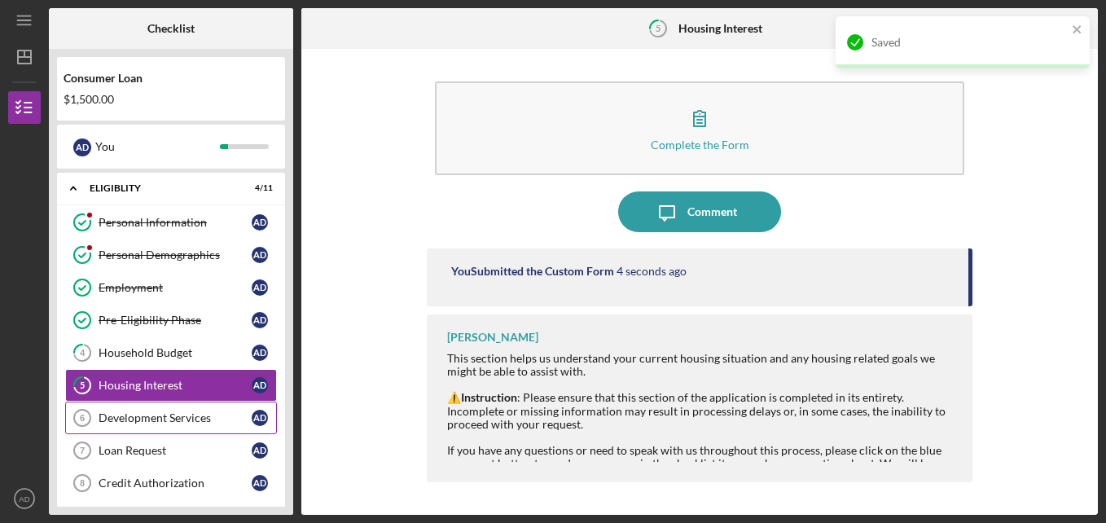
click at [185, 417] on div "Development Services" at bounding box center [175, 417] width 153 height 13
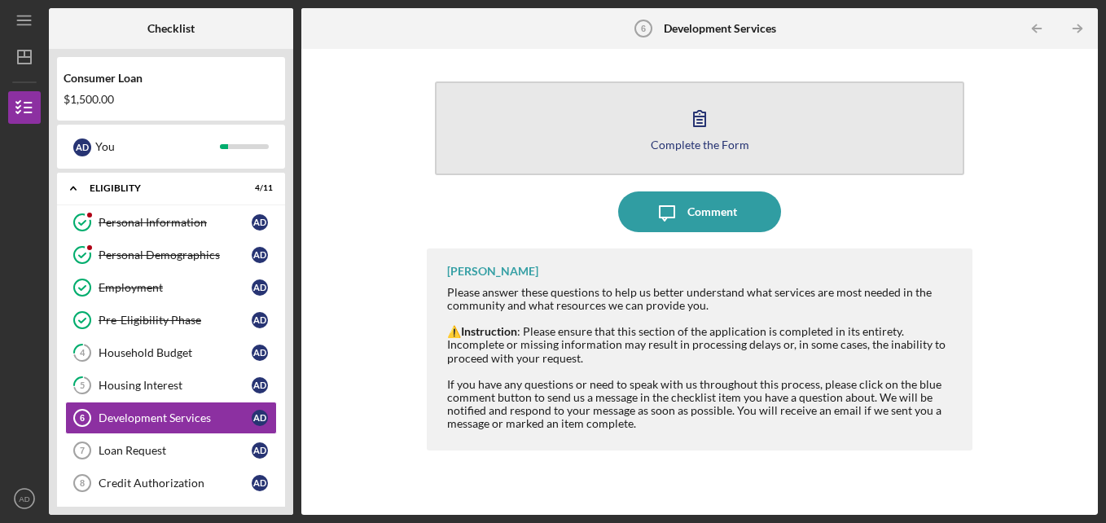
click at [679, 125] on button "Complete the Form Form" at bounding box center [700, 128] width 530 height 94
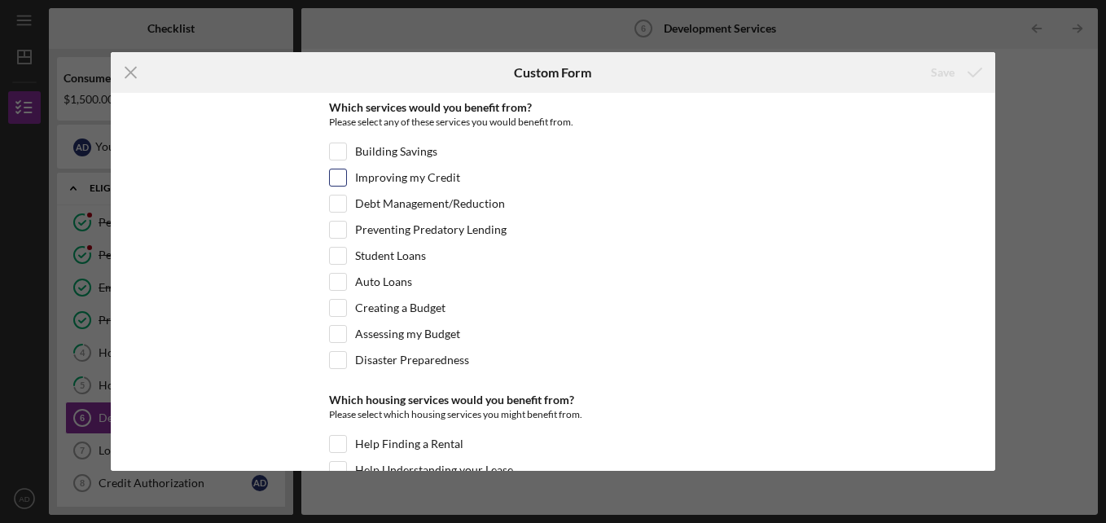
click at [338, 183] on input "Improving my Credit" at bounding box center [338, 177] width 16 height 16
checkbox input "true"
click at [339, 211] on input "Debt Management/Reduction" at bounding box center [338, 204] width 16 height 16
checkbox input "true"
click at [330, 315] on input "Creating a Budget" at bounding box center [338, 308] width 16 height 16
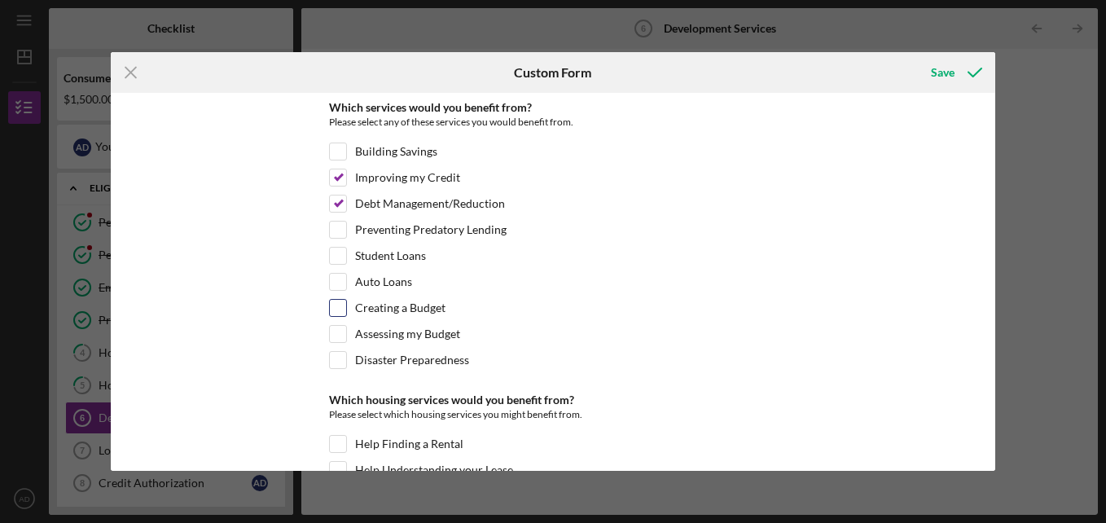
checkbox input "true"
click at [335, 336] on input "Assessing my Budget" at bounding box center [338, 334] width 16 height 16
checkbox input "true"
click at [336, 363] on input "Disaster Preparedness" at bounding box center [338, 360] width 16 height 16
checkbox input "true"
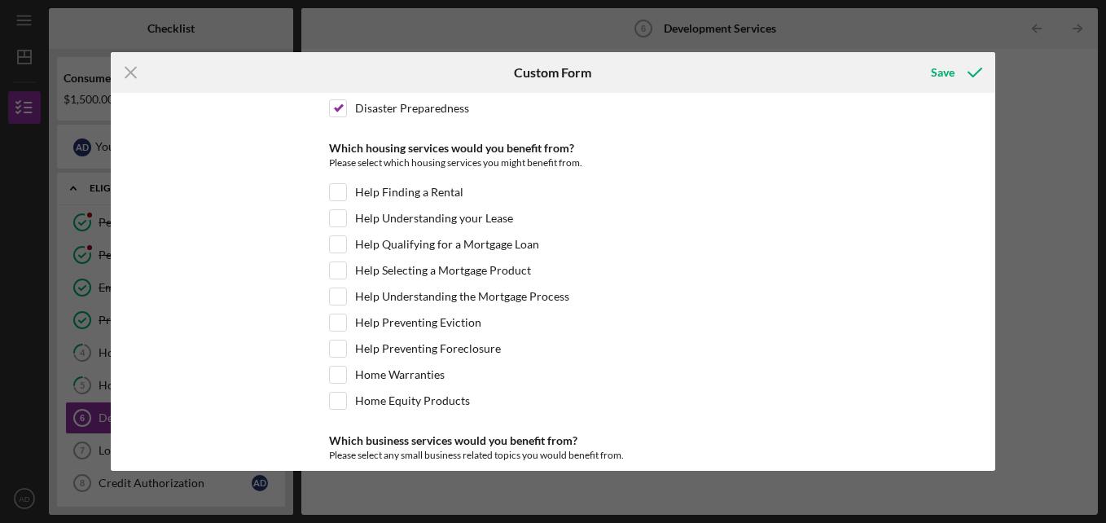
scroll to position [261, 0]
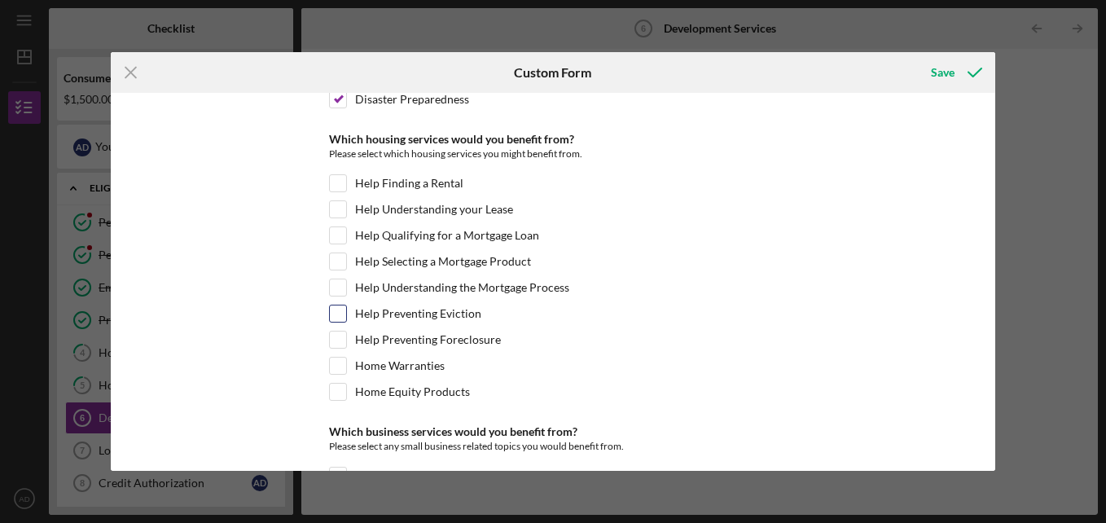
click at [344, 310] on div at bounding box center [338, 314] width 18 height 18
click at [339, 310] on input "Help Preventing Eviction" at bounding box center [338, 314] width 16 height 16
checkbox input "true"
click at [945, 73] on div "Save" at bounding box center [943, 72] width 24 height 33
